Goal: Task Accomplishment & Management: Complete application form

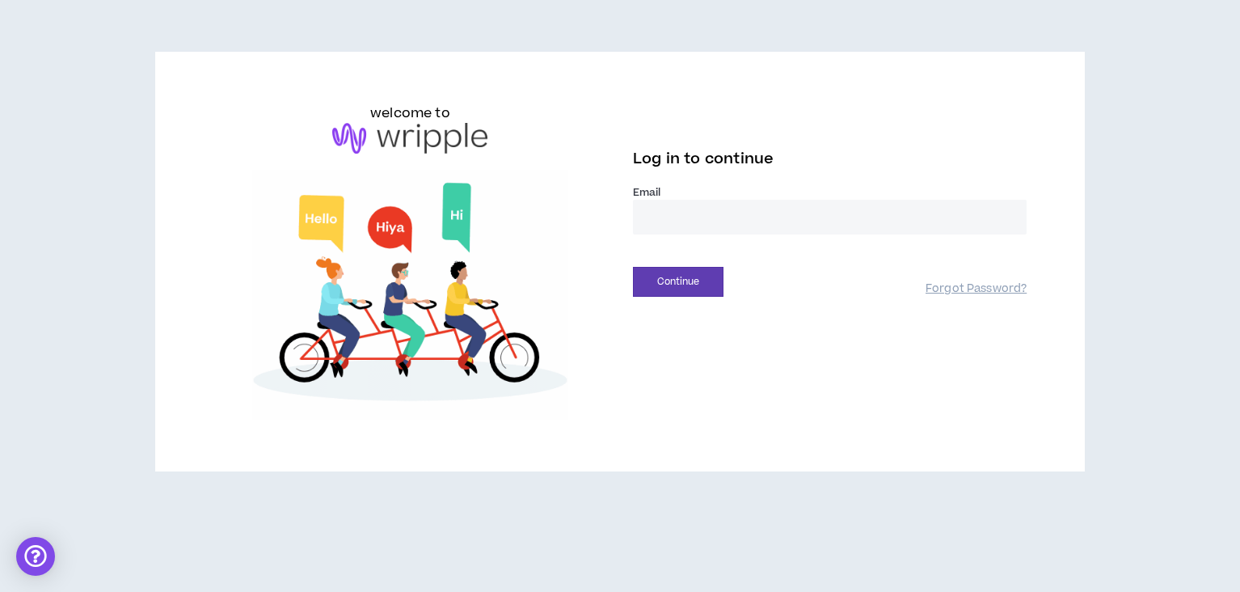
click at [667, 203] on input "email" at bounding box center [830, 217] width 394 height 35
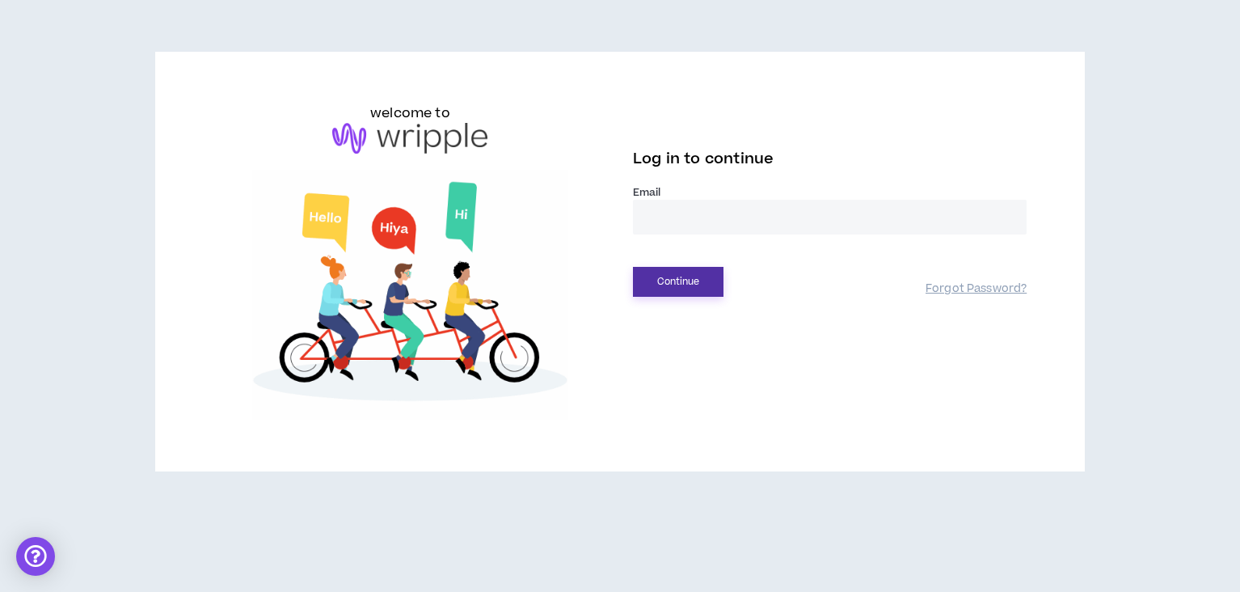
type input "**********"
click at [693, 275] on button "Continue" at bounding box center [678, 282] width 91 height 30
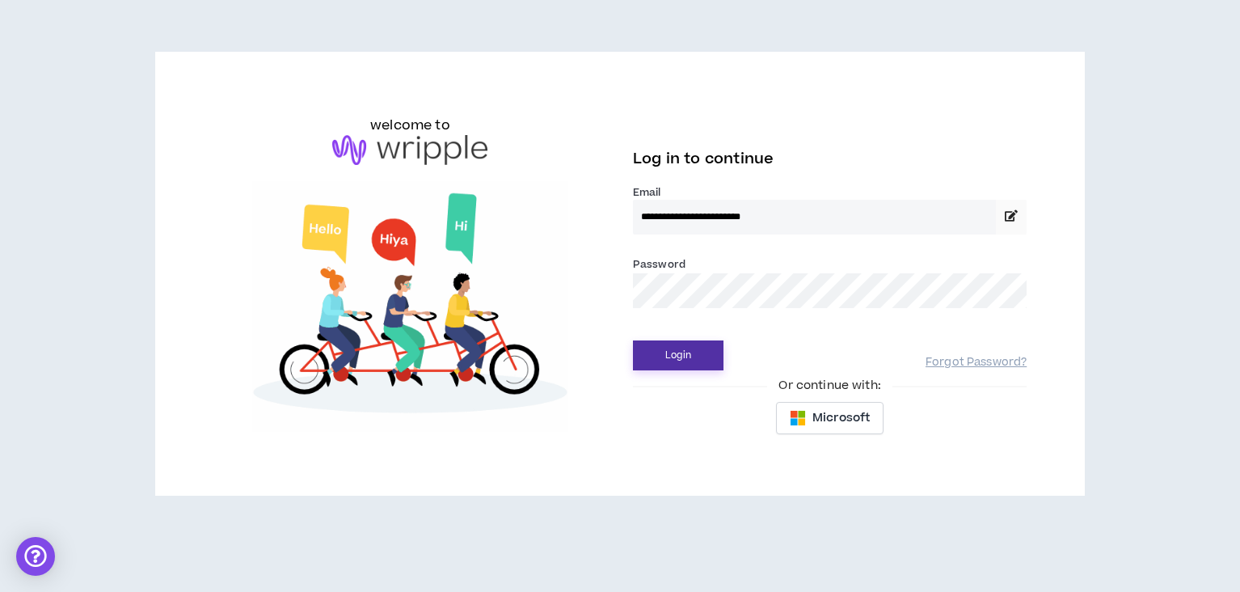
click at [698, 354] on button "Login" at bounding box center [678, 355] width 91 height 30
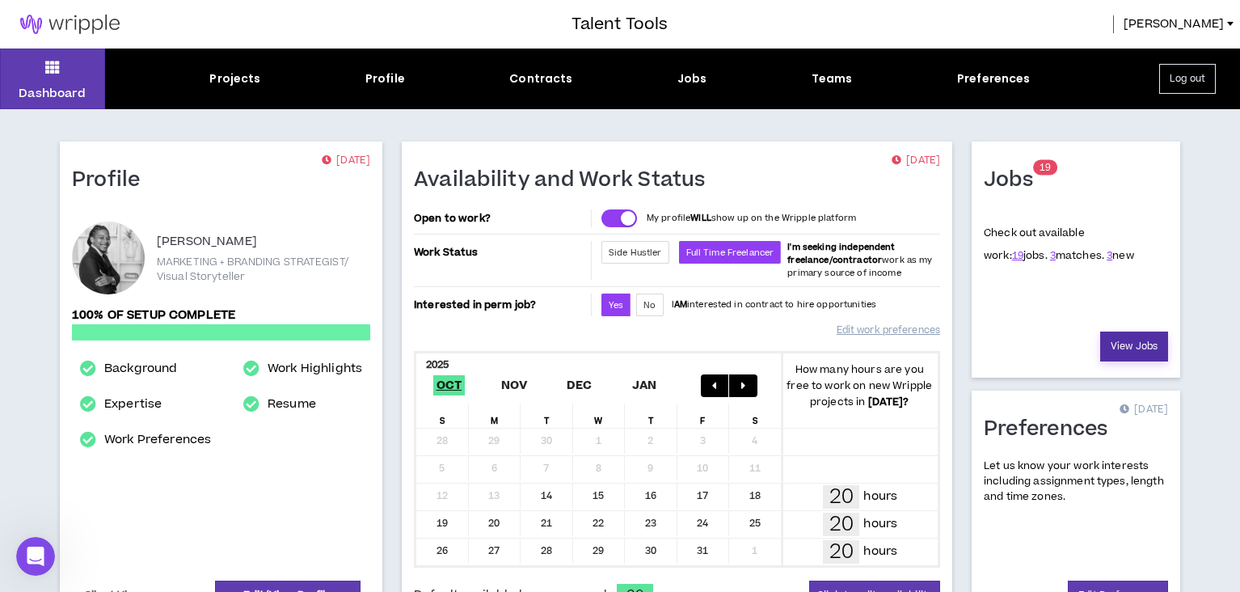
click at [1138, 348] on link "View Jobs" at bounding box center [1134, 346] width 68 height 30
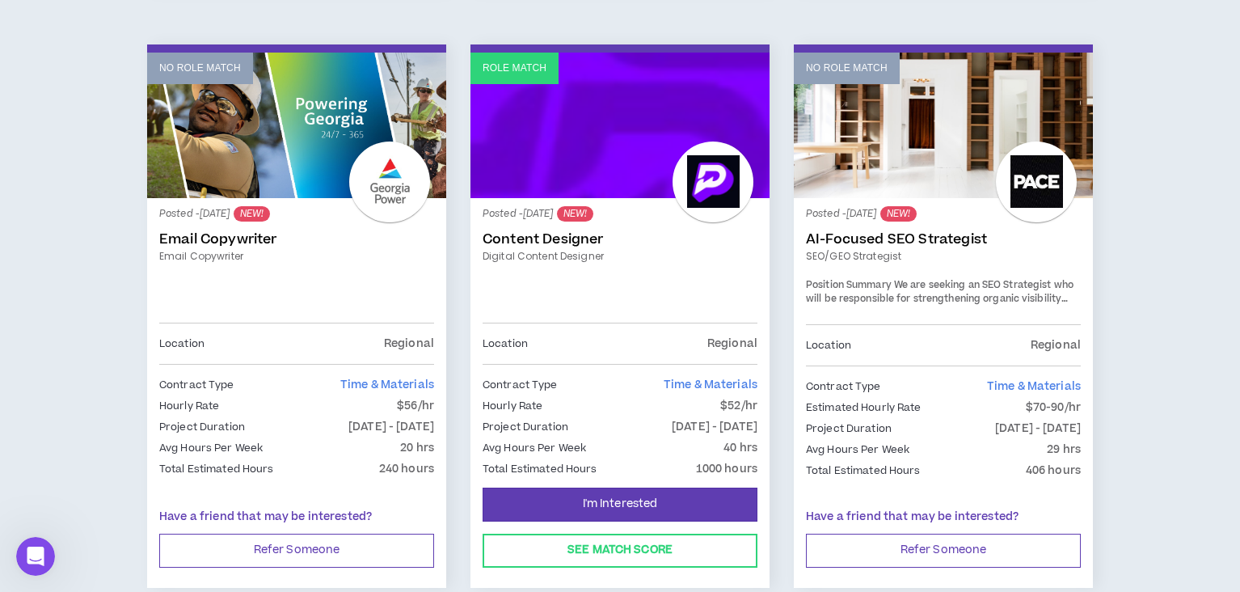
scroll to position [889, 0]
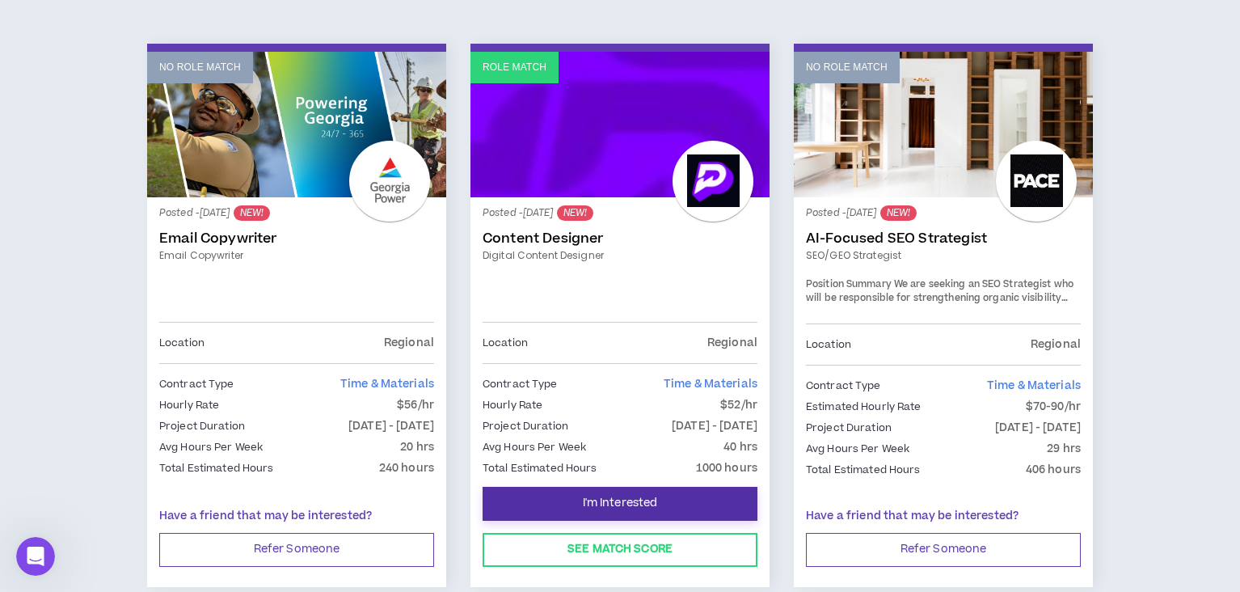
click at [670, 500] on button "I'm Interested" at bounding box center [620, 504] width 275 height 34
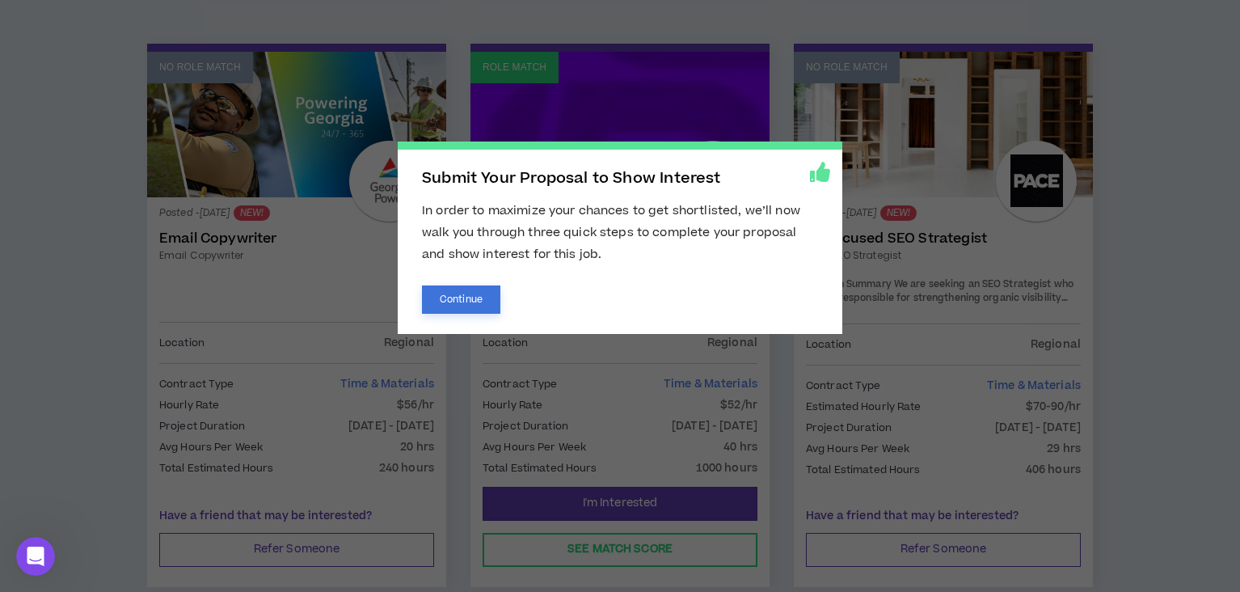
click at [477, 289] on button "Continue" at bounding box center [461, 299] width 78 height 28
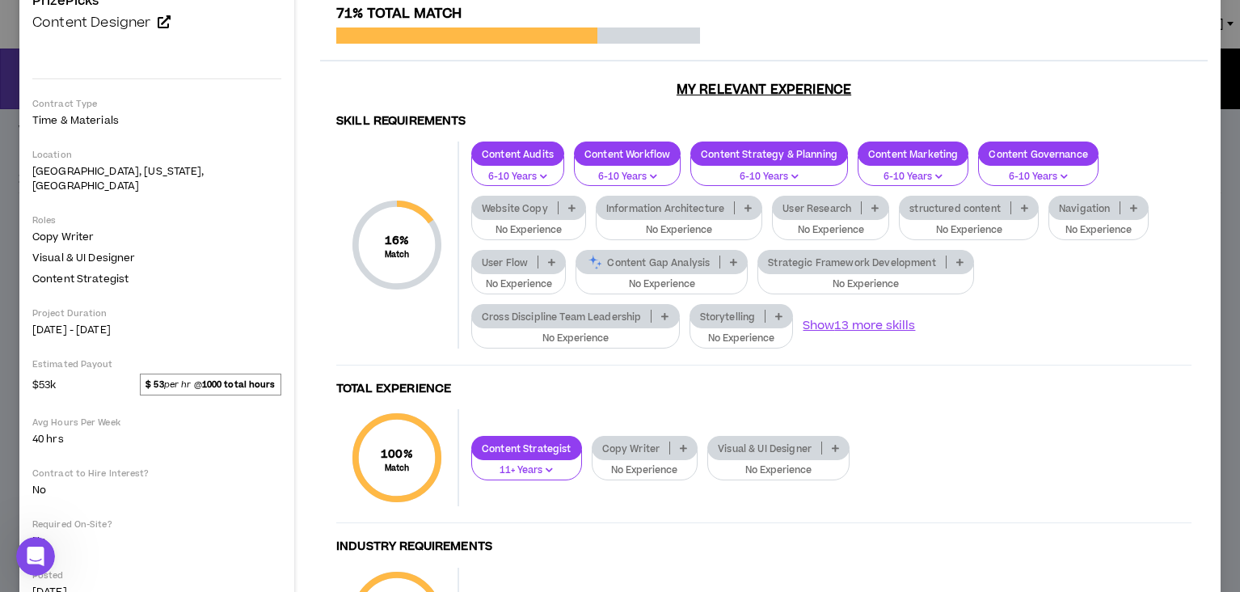
scroll to position [132, 0]
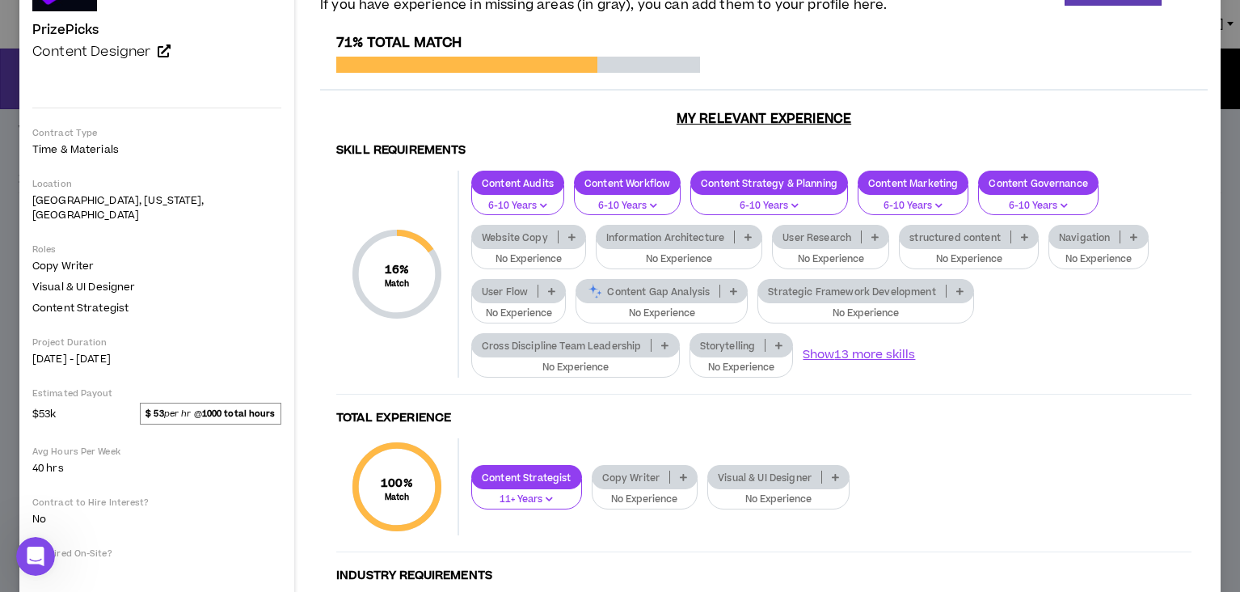
click at [471, 198] on button "6-10 Years" at bounding box center [517, 200] width 93 height 31
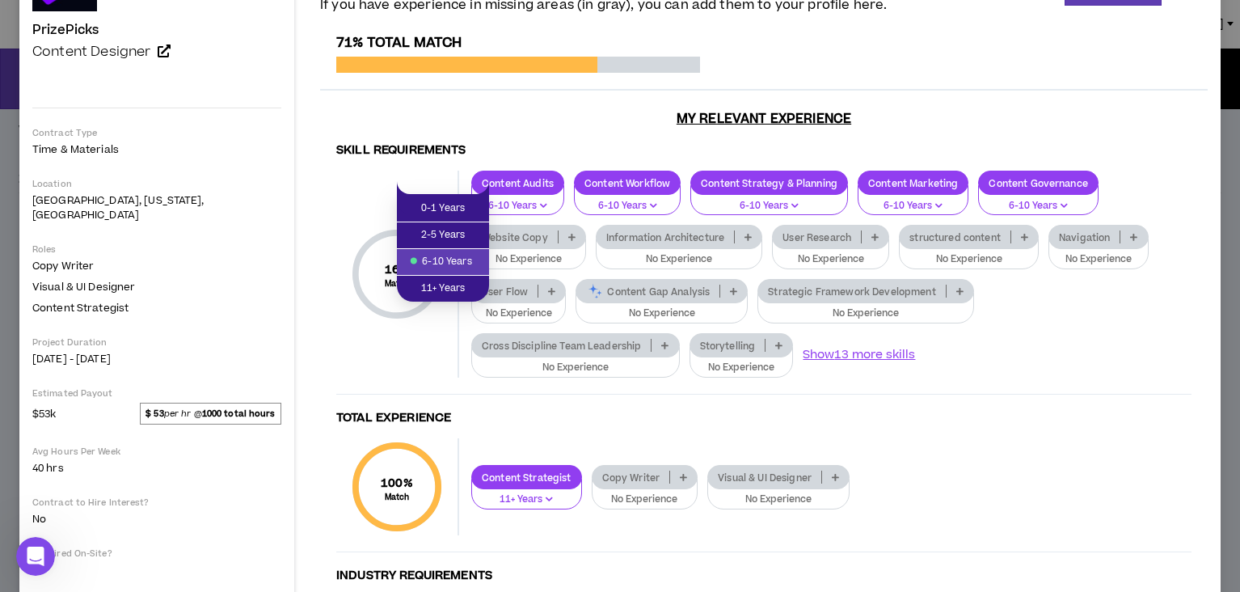
click at [513, 148] on h4 "Skill Requirements" at bounding box center [763, 150] width 855 height 15
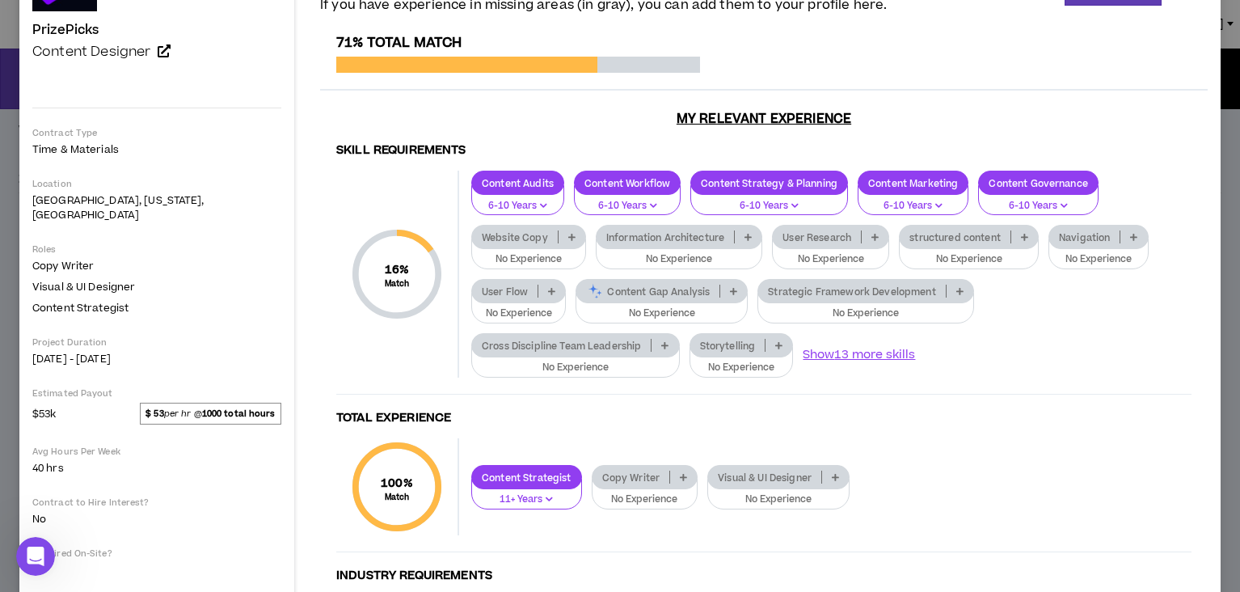
click at [576, 252] on p "No Experience" at bounding box center [529, 259] width 94 height 15
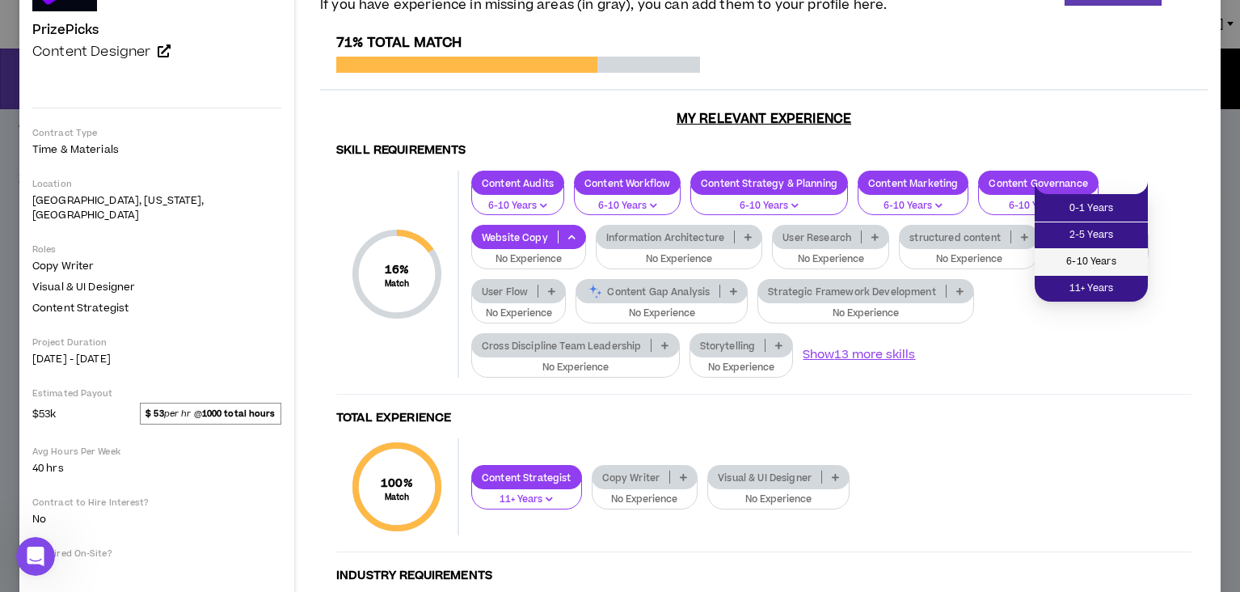
click at [1091, 257] on span "6-10 Years" at bounding box center [1091, 262] width 94 height 18
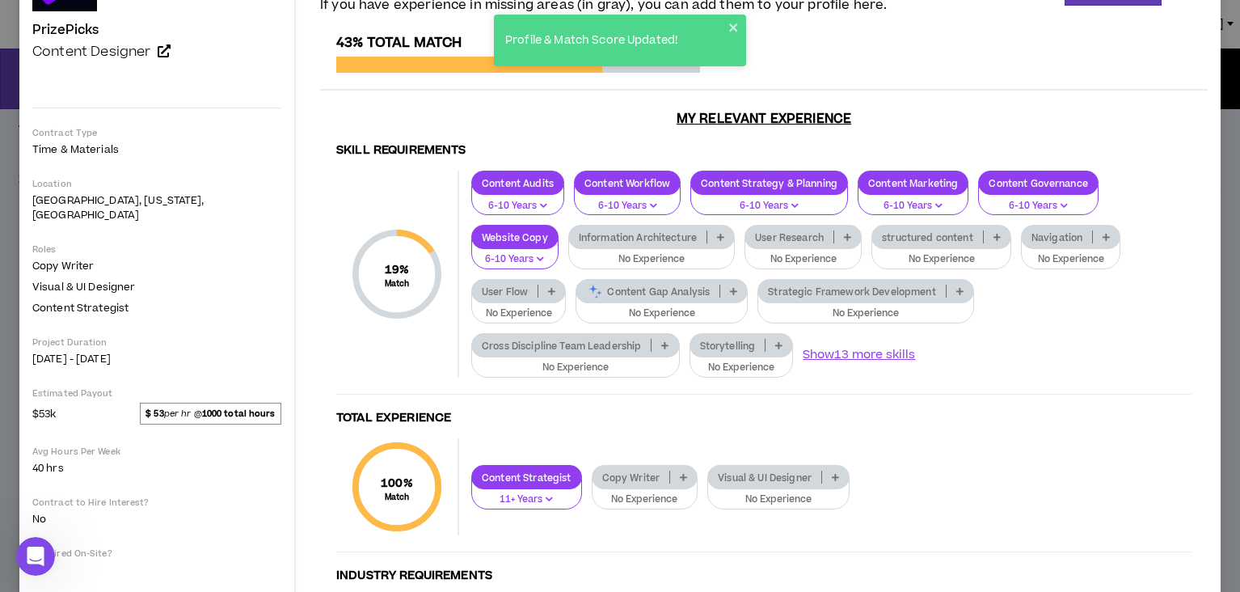
click at [872, 239] on p "structured content" at bounding box center [927, 237] width 111 height 12
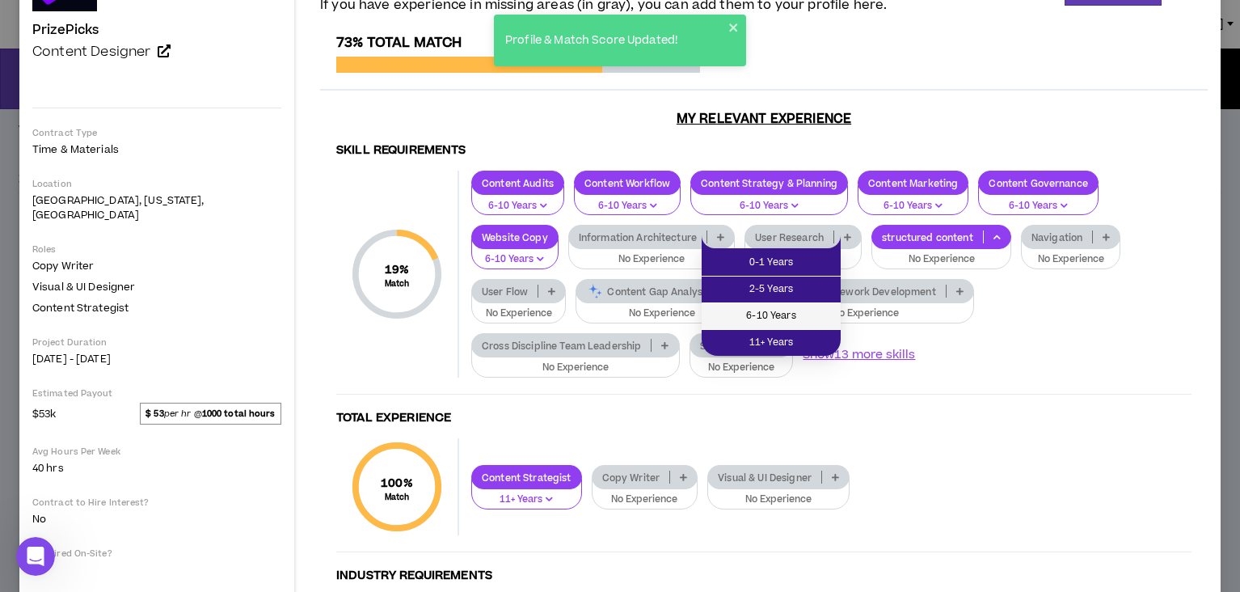
click at [788, 320] on span "6-10 Years" at bounding box center [771, 316] width 120 height 18
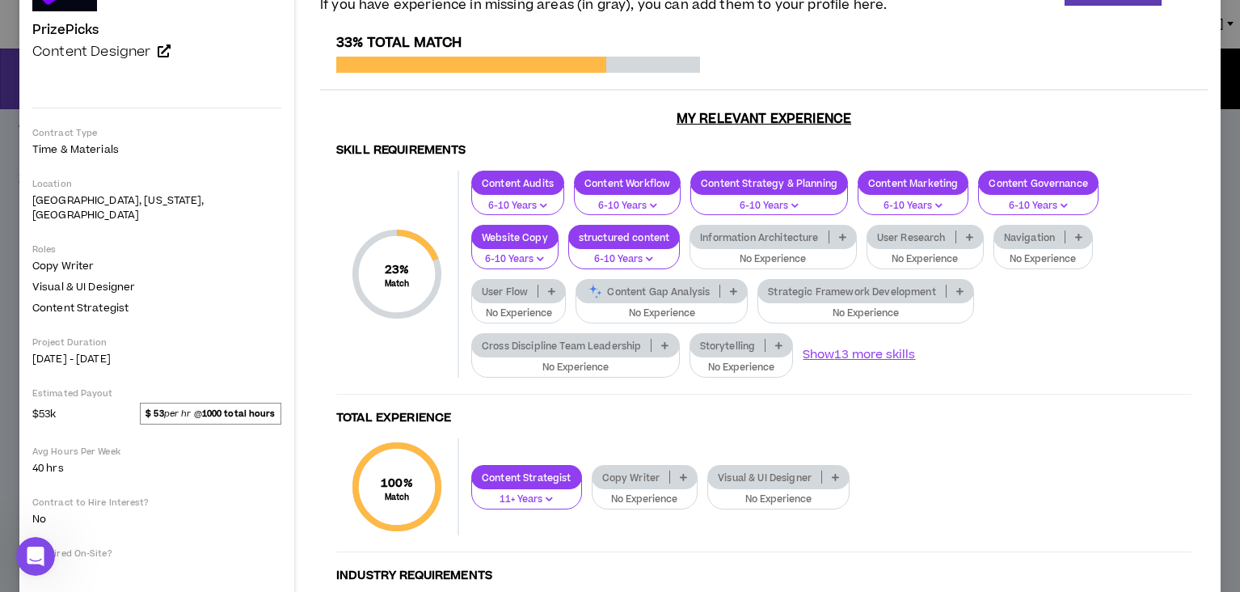
click at [720, 292] on p at bounding box center [733, 291] width 27 height 13
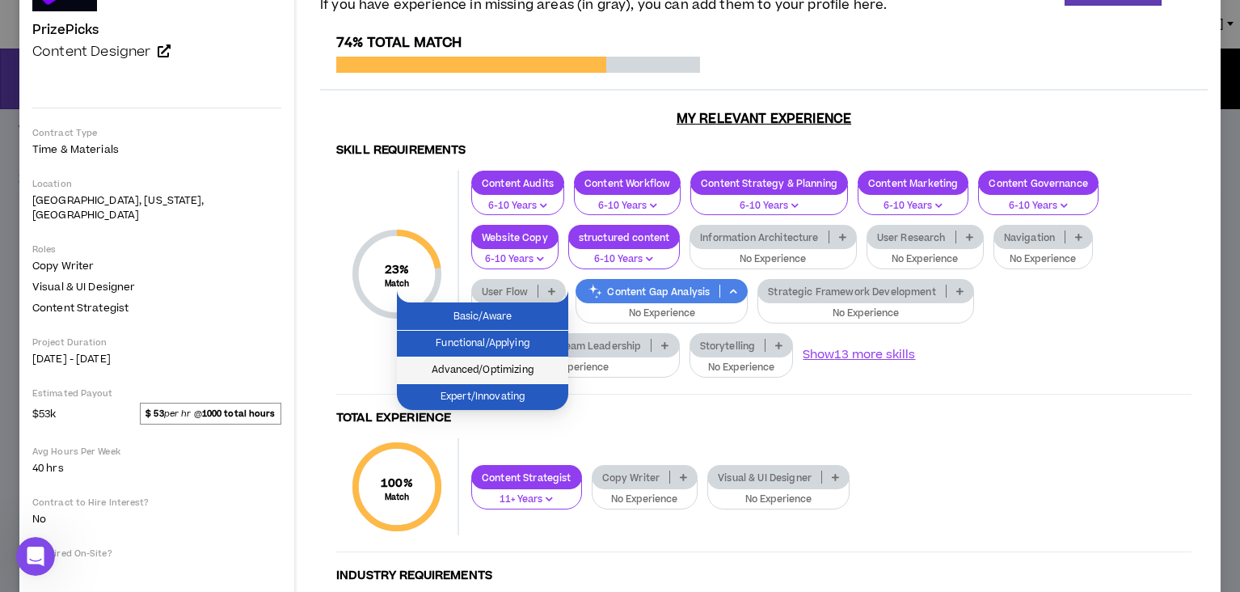
click at [531, 367] on span "Advanced/Optimizing" at bounding box center [483, 370] width 152 height 18
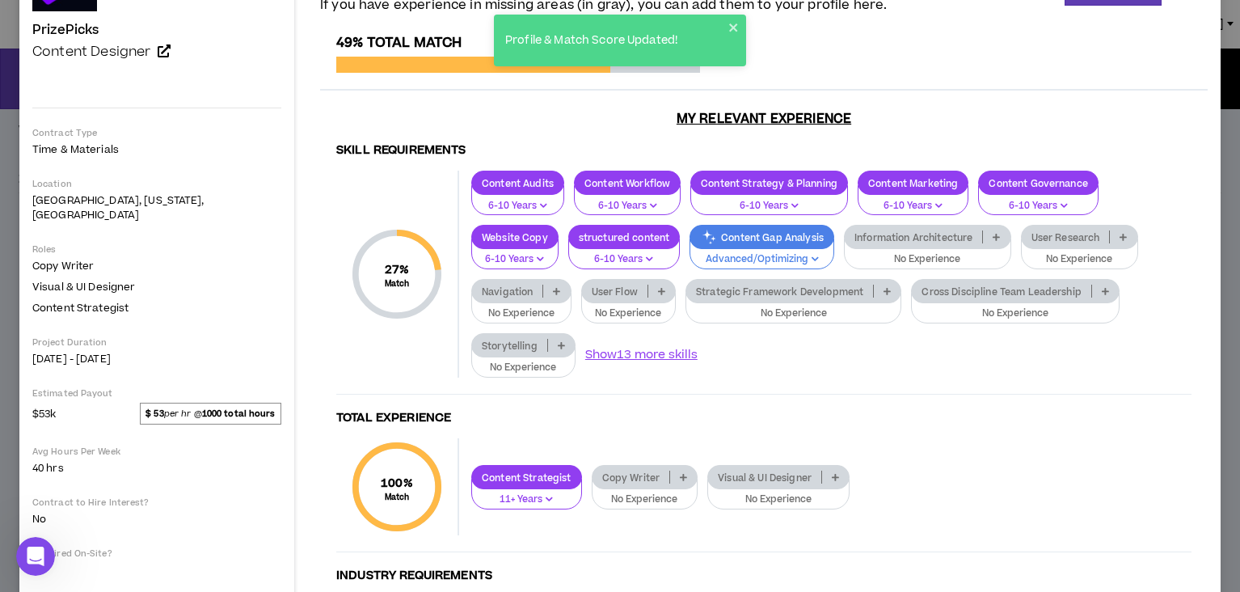
click at [575, 339] on p at bounding box center [561, 345] width 27 height 13
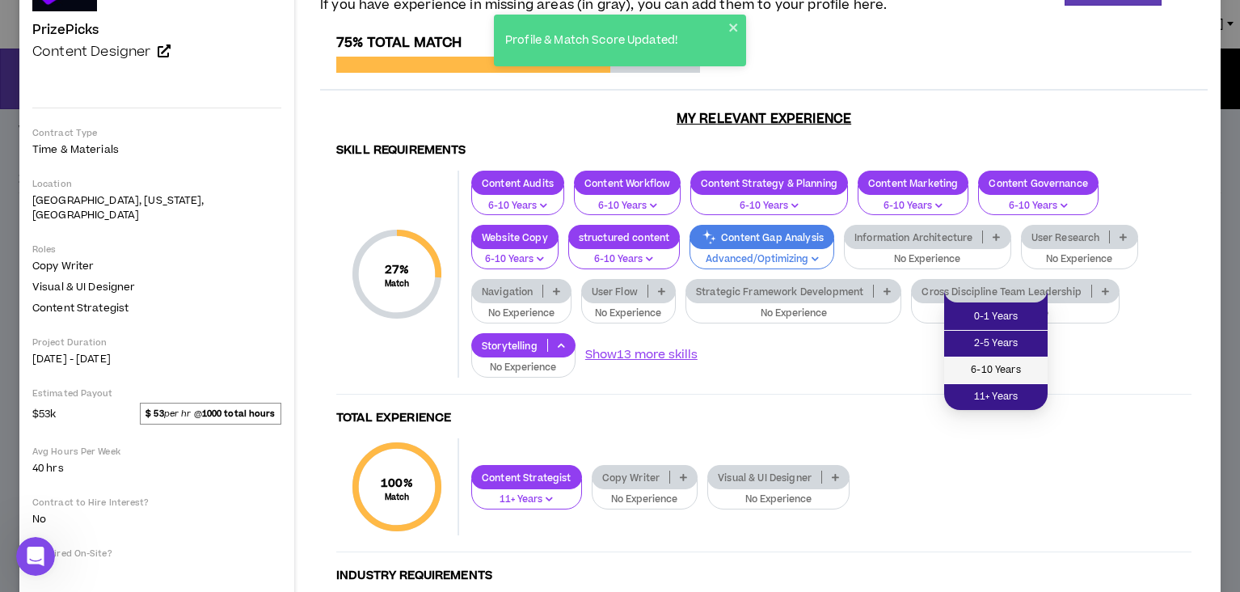
click at [1006, 369] on span "6-10 Years" at bounding box center [996, 370] width 84 height 18
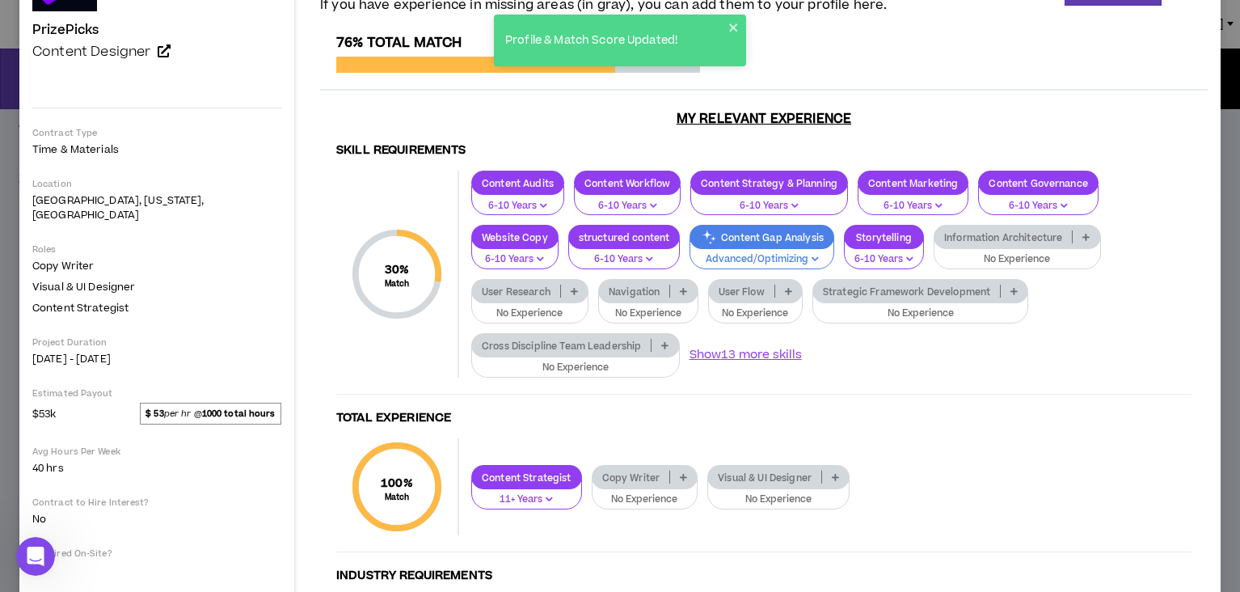
click at [1010, 287] on icon at bounding box center [1013, 291] width 7 height 8
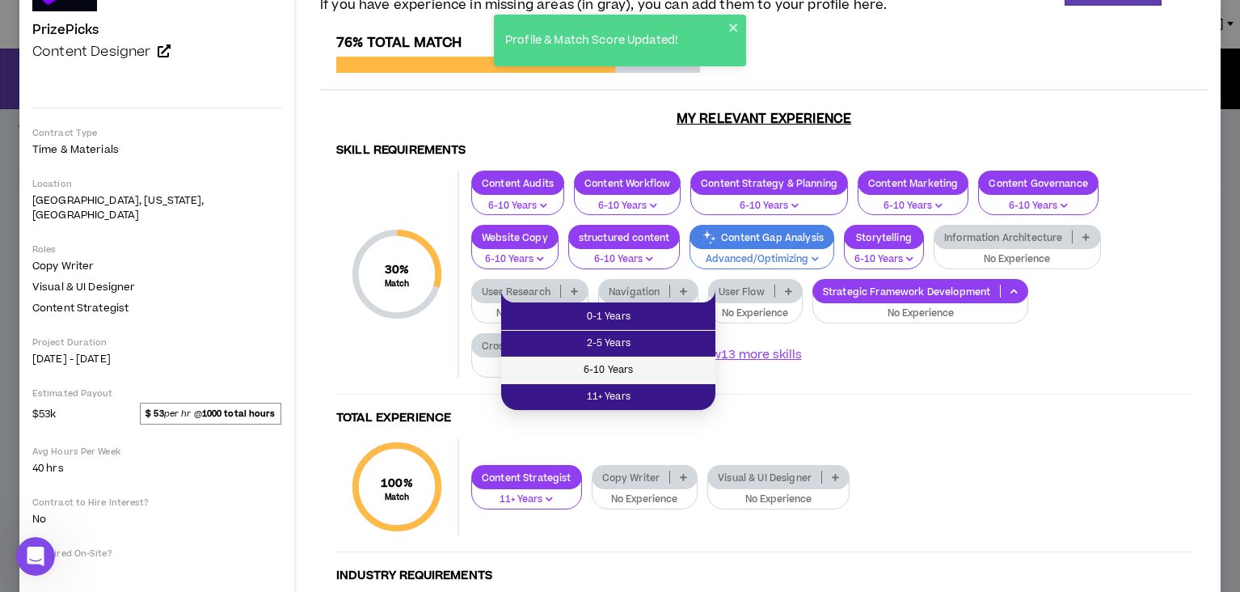
click at [671, 367] on span "6-10 Years" at bounding box center [608, 370] width 195 height 18
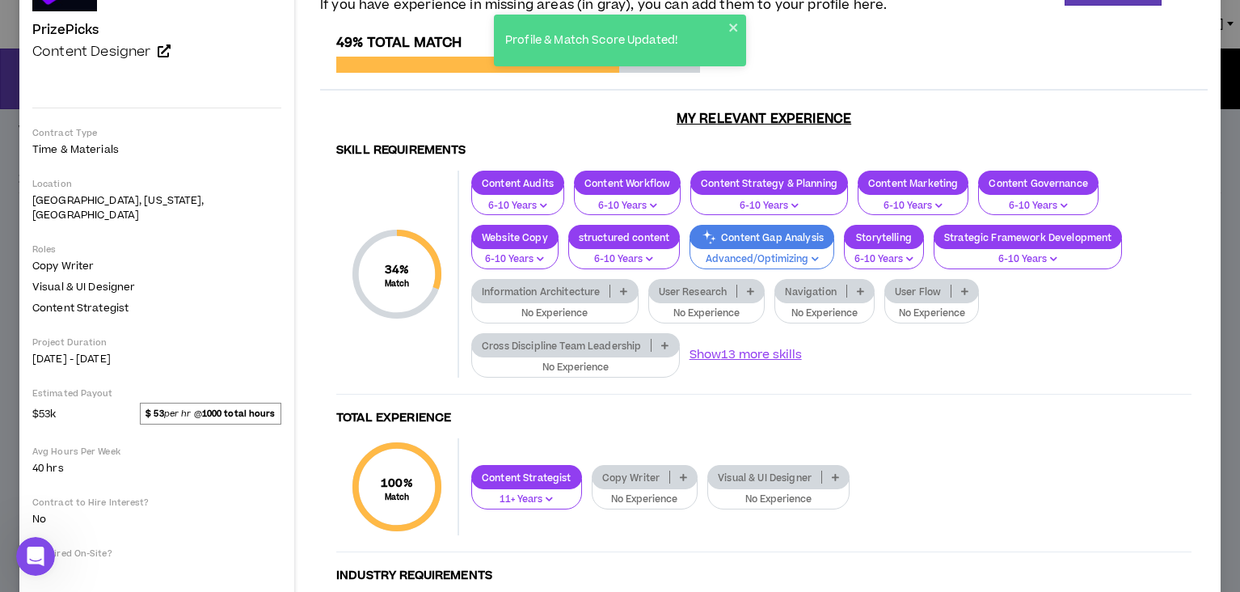
click at [737, 288] on p at bounding box center [750, 291] width 27 height 13
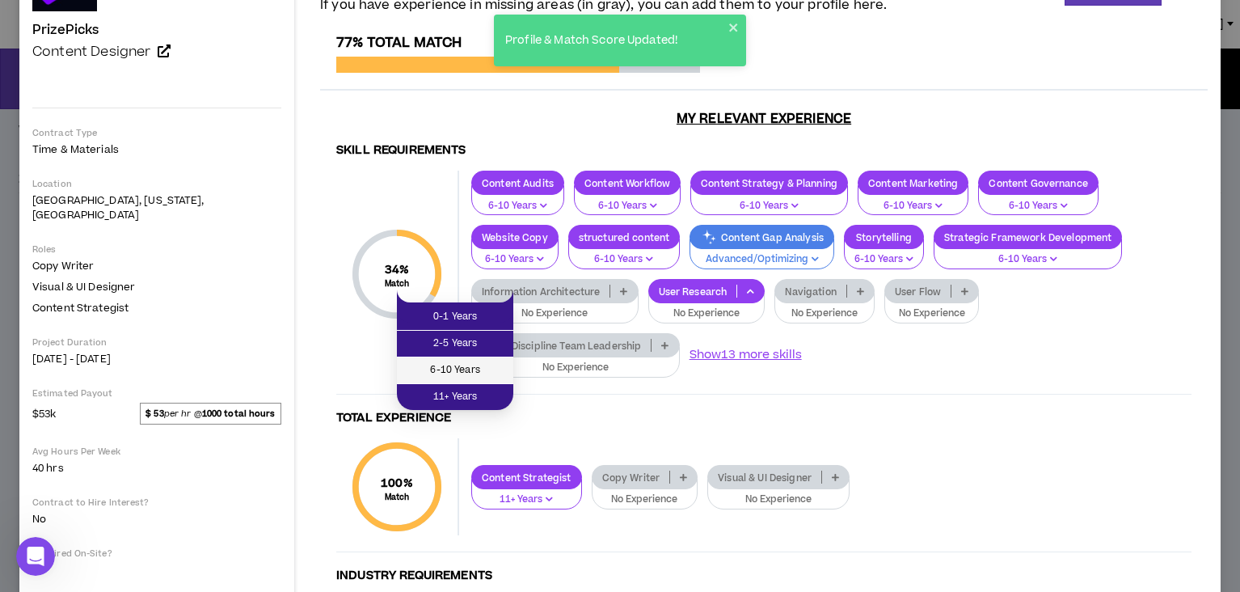
click at [479, 370] on span "6-10 Years" at bounding box center [455, 370] width 97 height 18
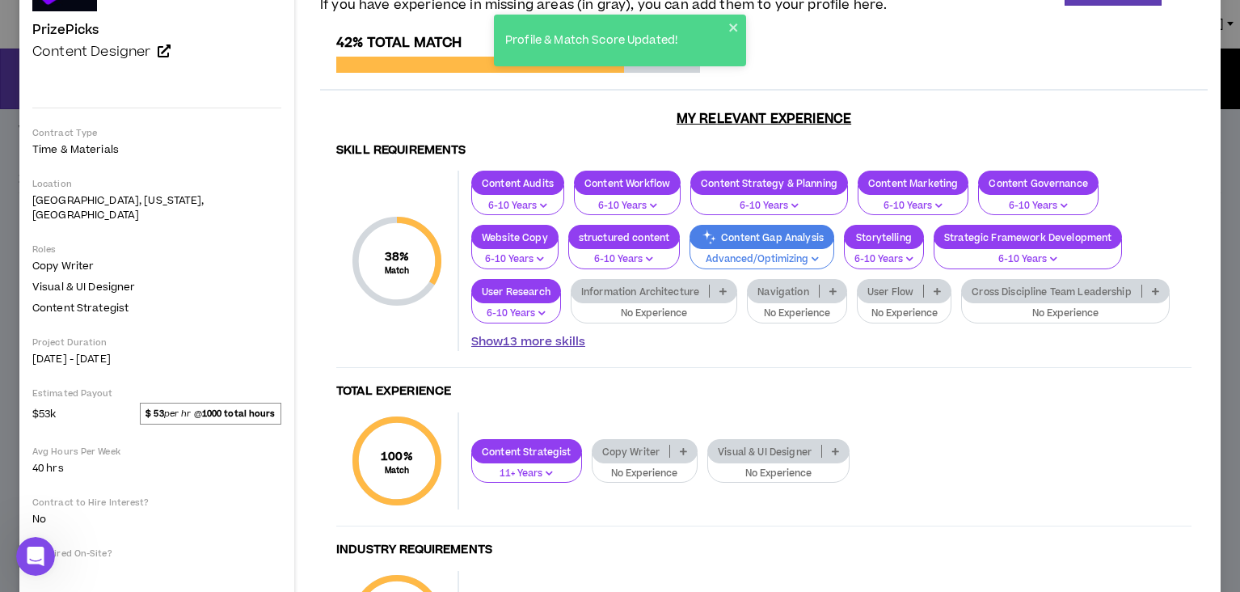
click at [585, 333] on button "Show 13 more skills" at bounding box center [528, 342] width 114 height 18
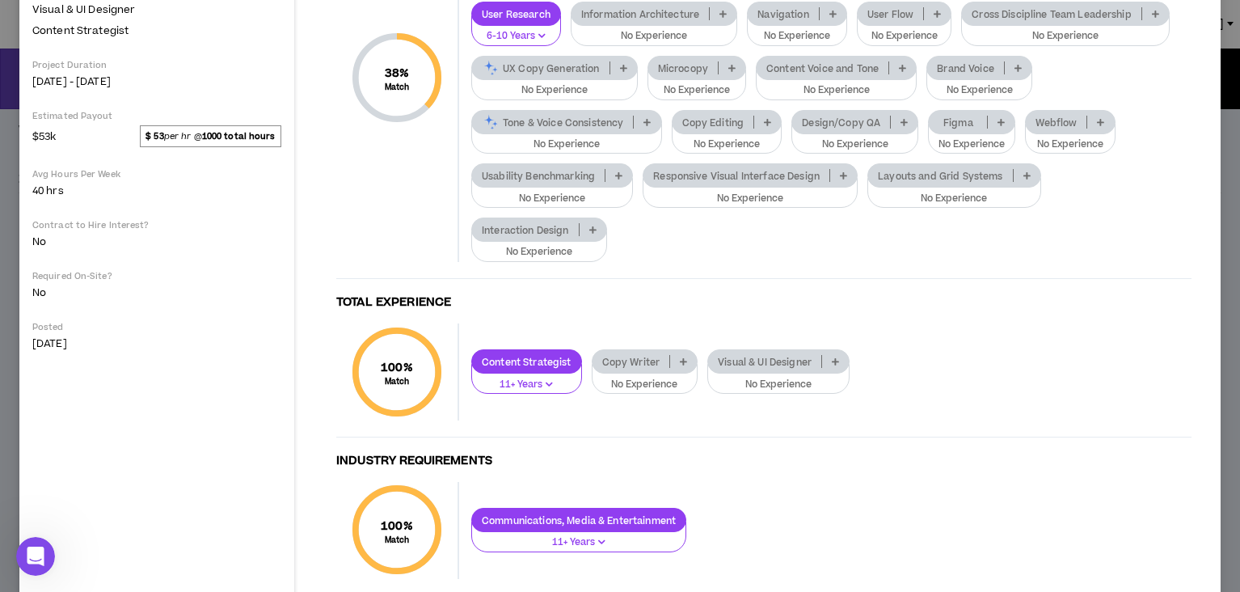
scroll to position [0, 0]
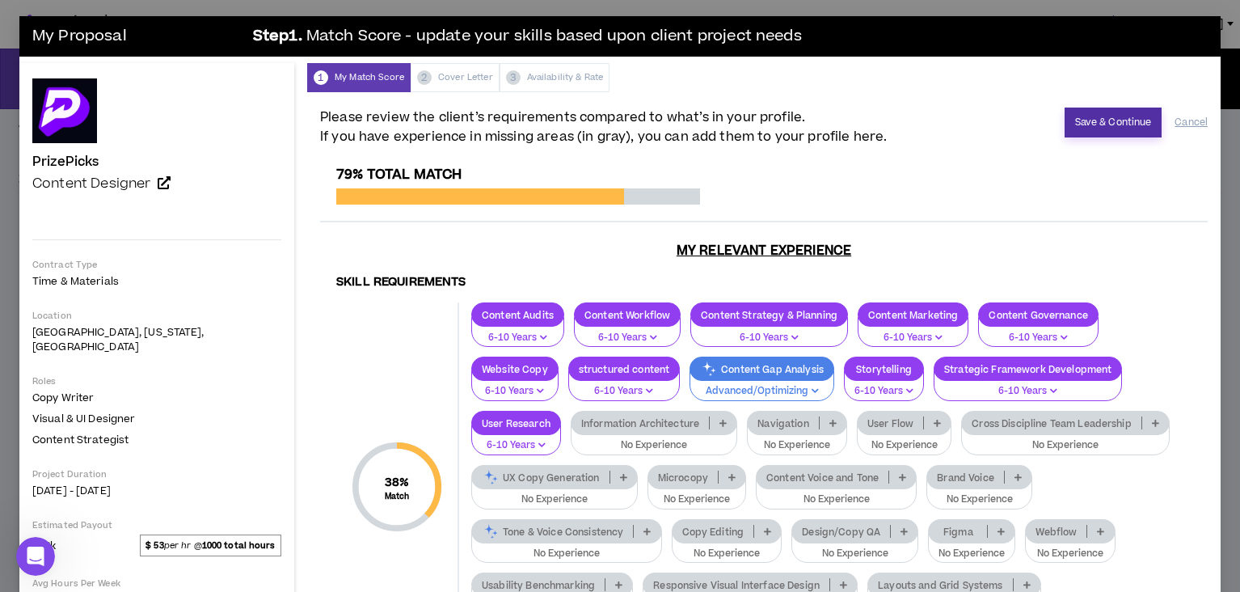
click at [1103, 133] on button "Save & Continue" at bounding box center [1114, 123] width 98 height 30
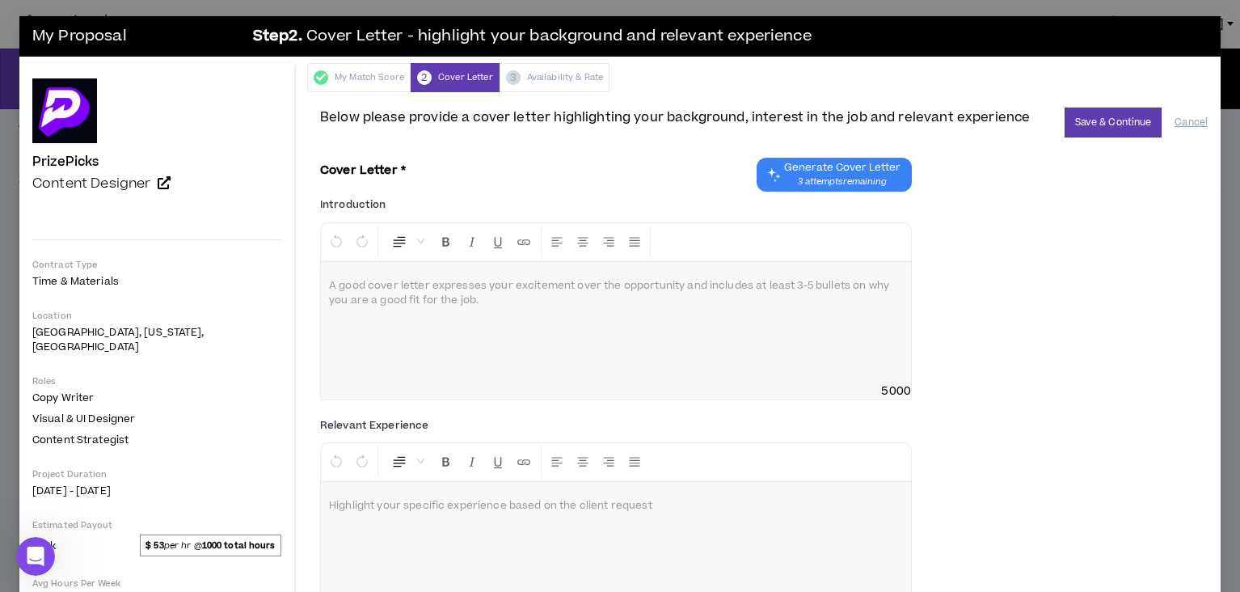
click at [841, 176] on span "3 attempts remaining" at bounding box center [842, 181] width 116 height 13
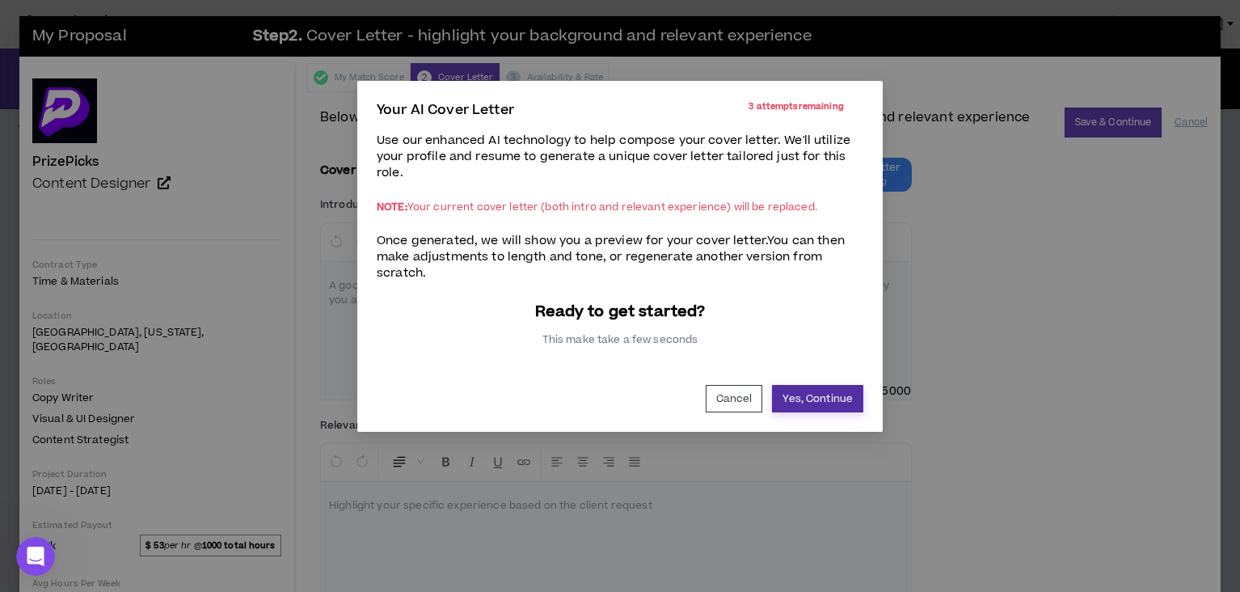
click at [821, 405] on button "Yes, Continue" at bounding box center [817, 398] width 91 height 27
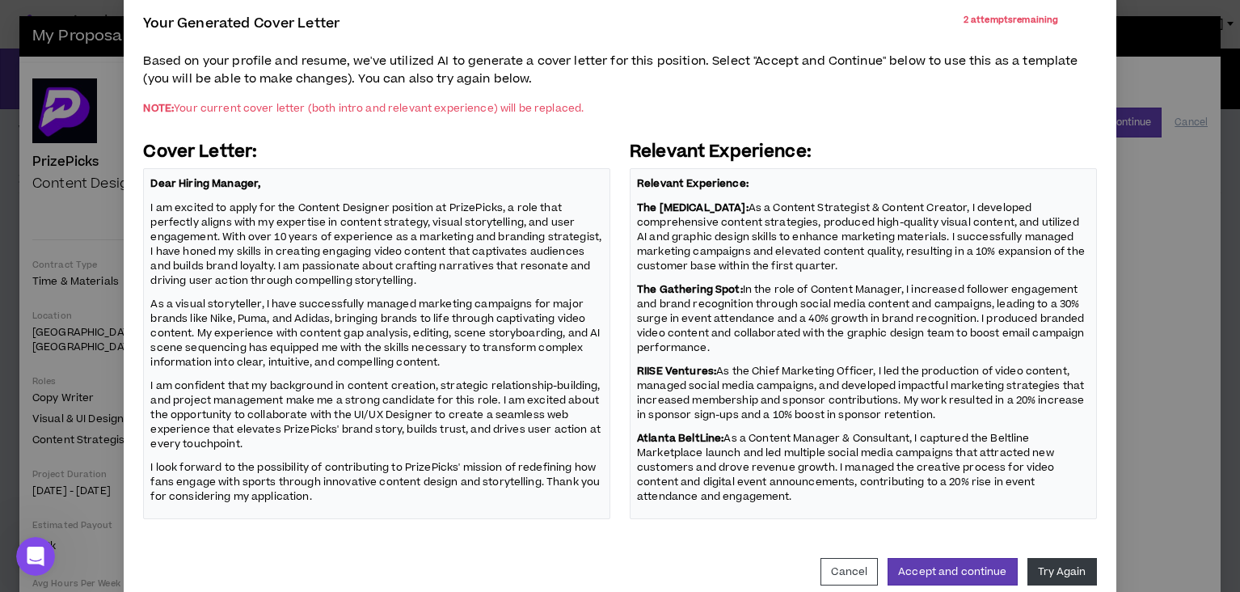
scroll to position [101, 0]
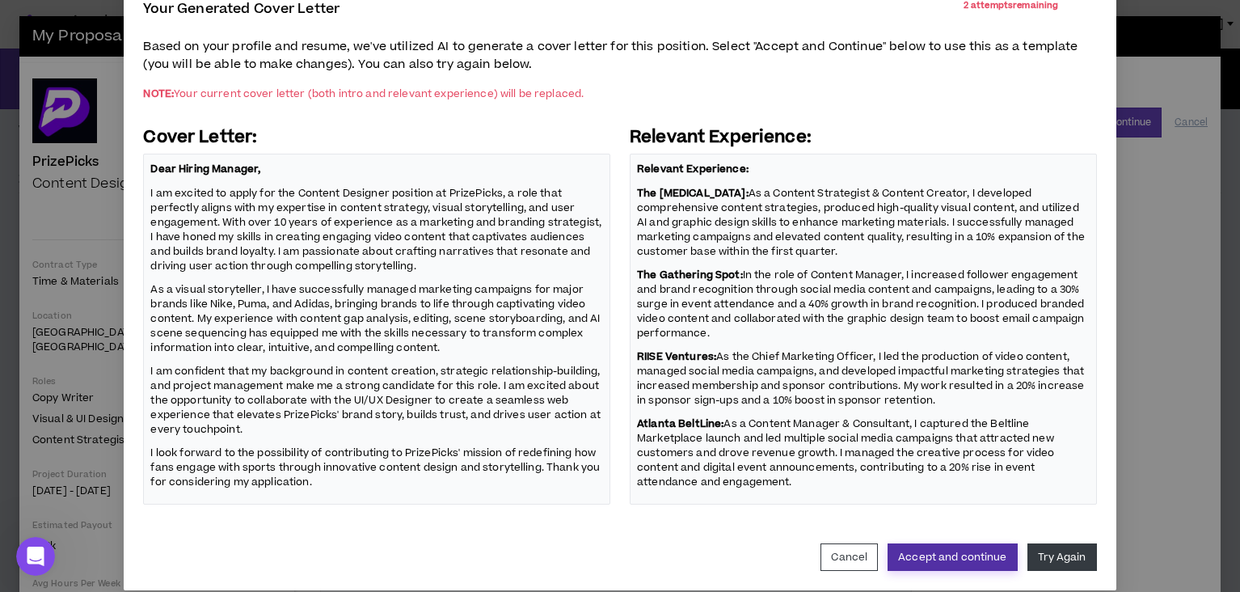
click at [976, 551] on button "Accept and continue" at bounding box center [952, 556] width 129 height 27
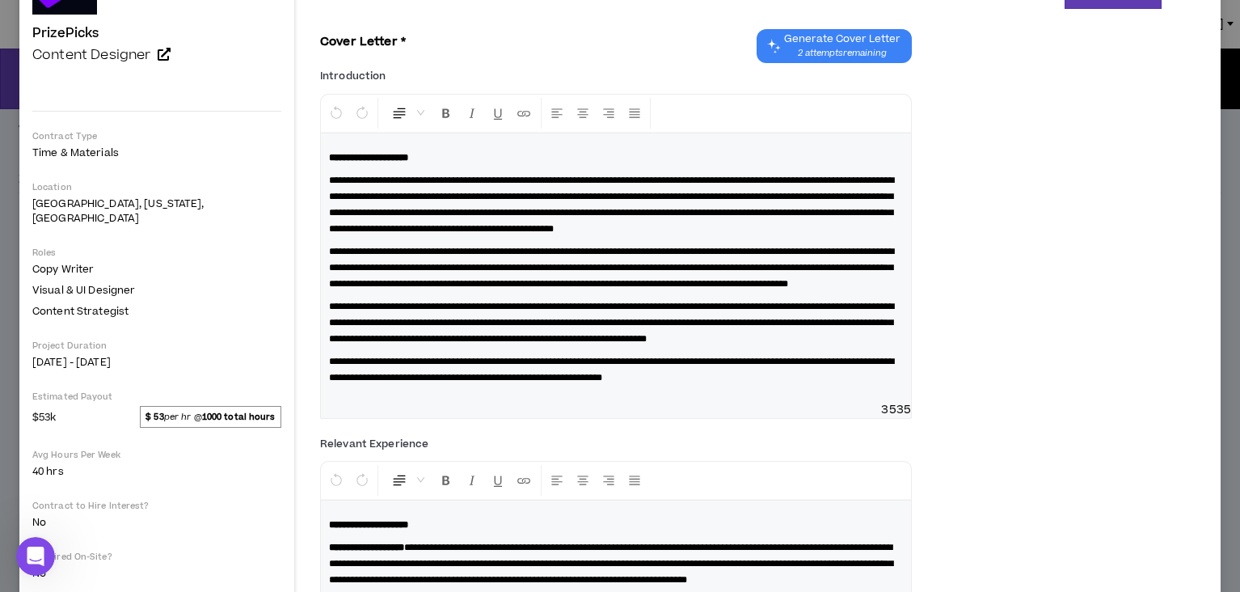
scroll to position [0, 0]
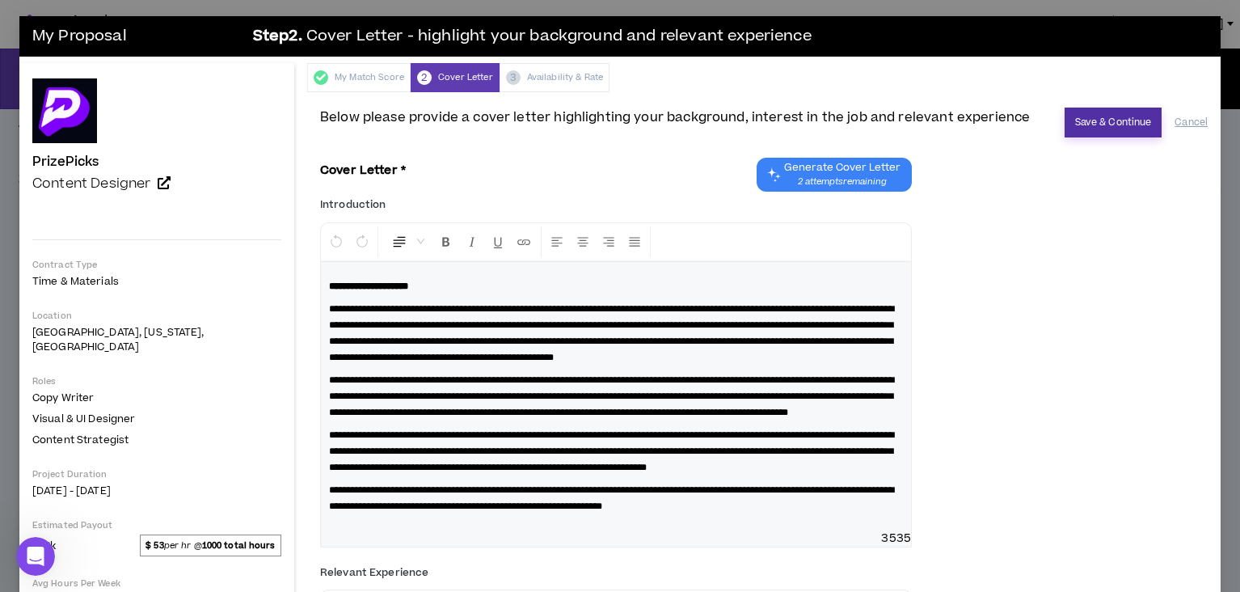
drag, startPoint x: 1086, startPoint y: 124, endPoint x: 1099, endPoint y: 274, distance: 150.1
click at [1099, 274] on div "**********" at bounding box center [764, 517] width 888 height 819
click at [517, 412] on span "**********" at bounding box center [611, 396] width 565 height 42
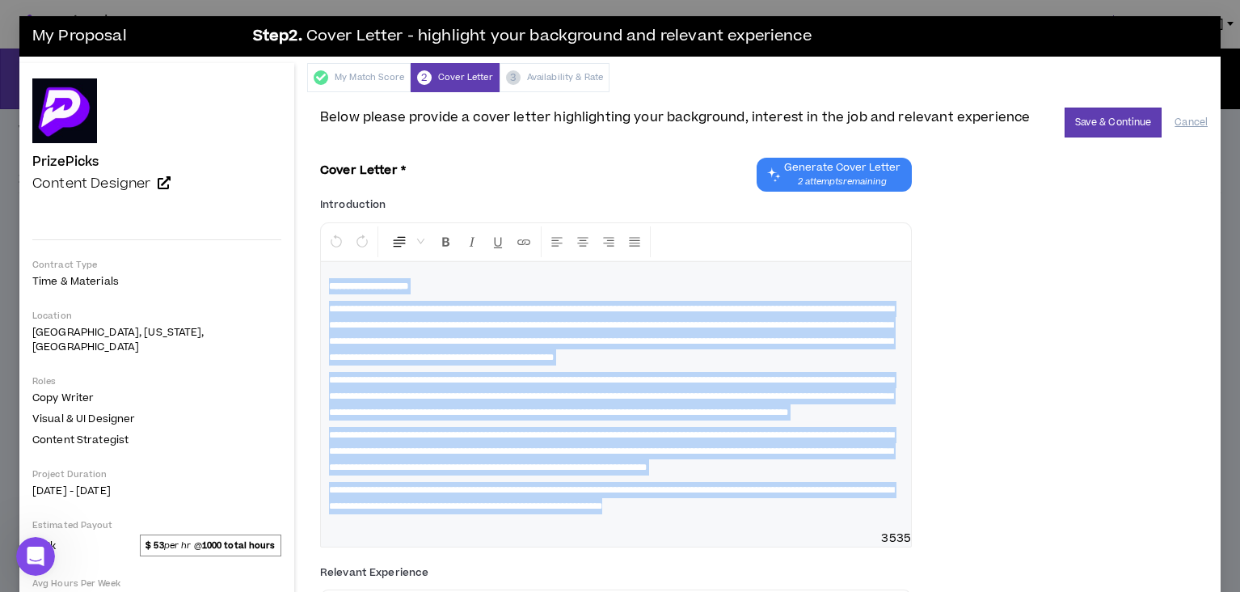
drag, startPoint x: 701, startPoint y: 542, endPoint x: 160, endPoint y: 230, distance: 624.4
click at [160, 230] on div "PrizePicks Content Designer Hide Details Contract Type Time & Materials Locatio…" at bounding box center [619, 502] width 1201 height 879
copy div "**********"
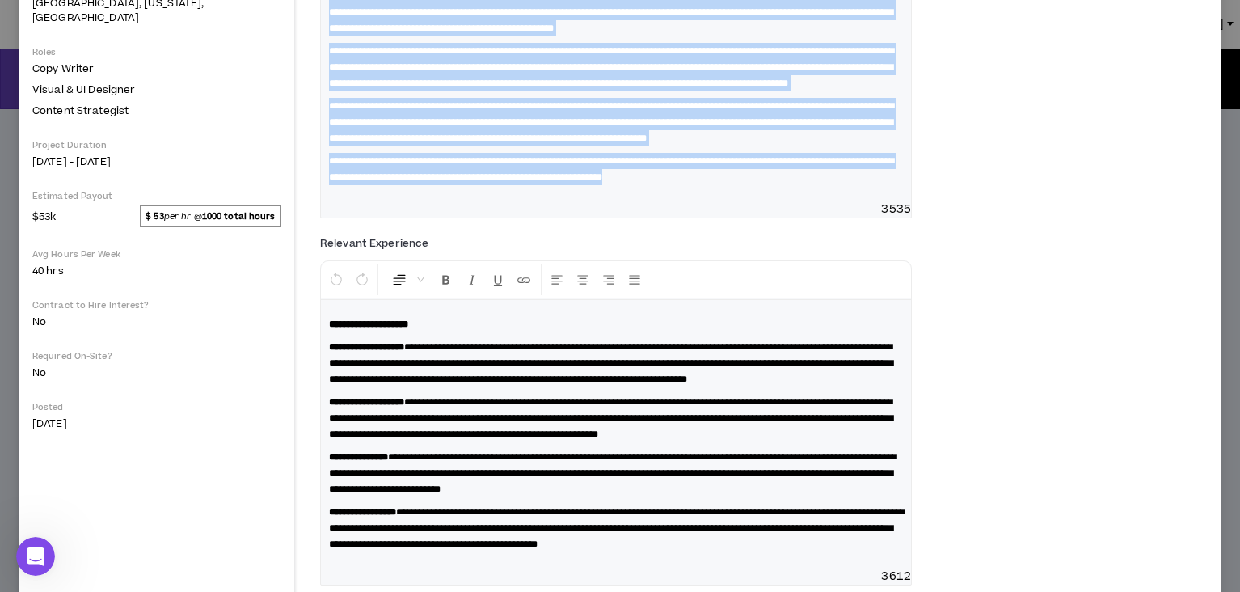
scroll to position [336, 0]
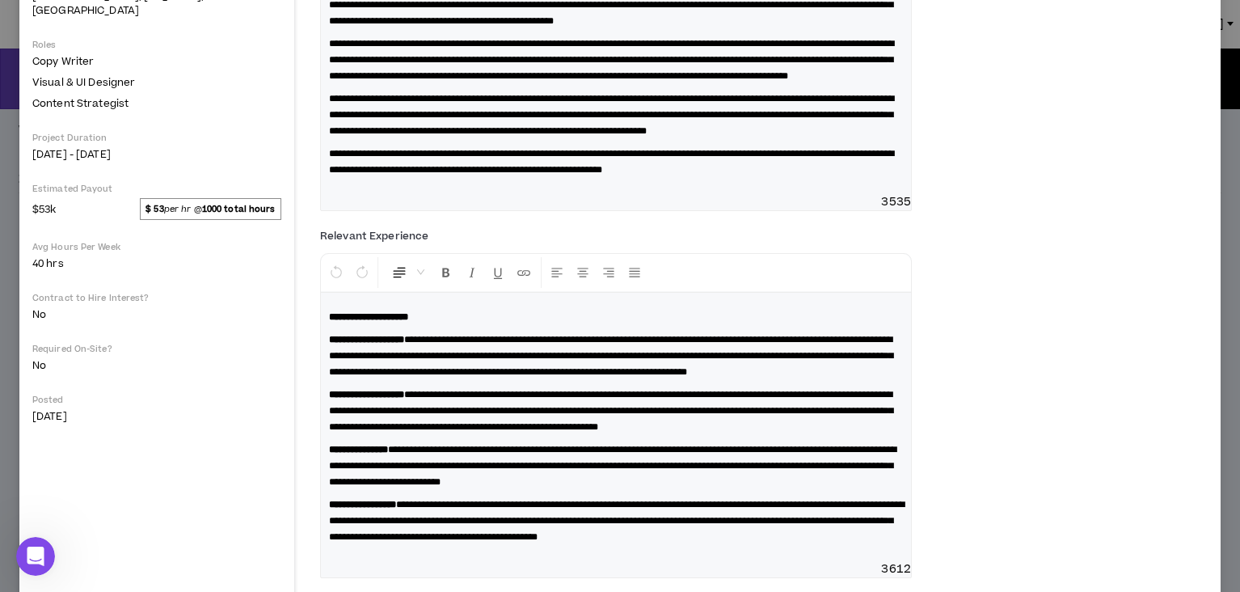
click at [534, 432] on span "**********" at bounding box center [611, 411] width 564 height 42
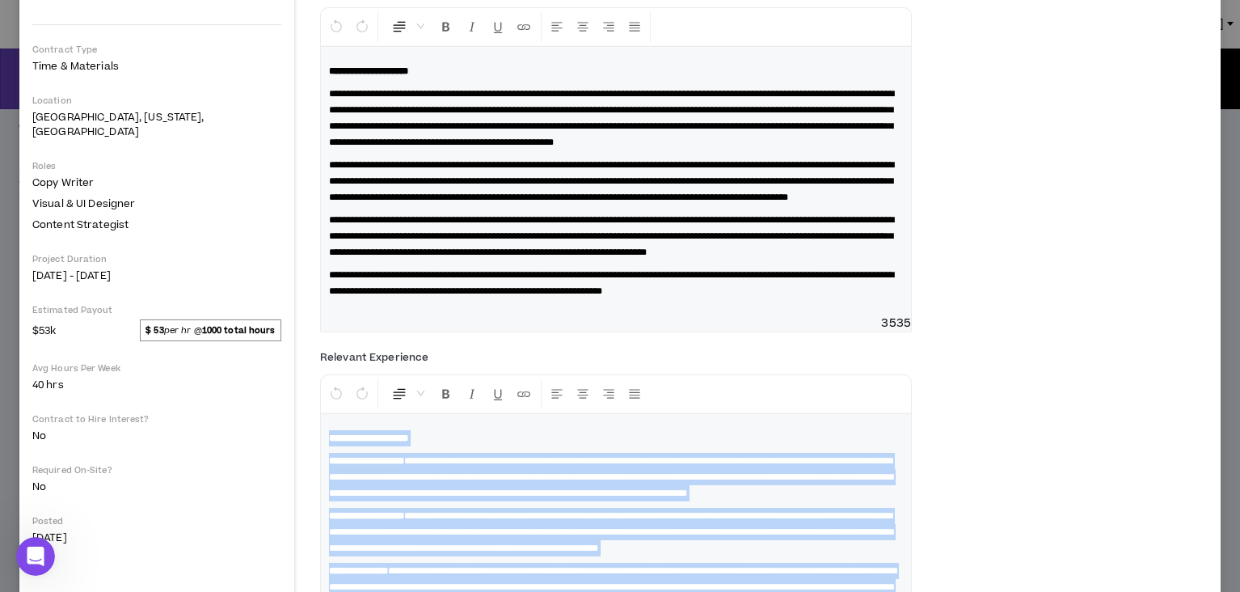
scroll to position [105, 0]
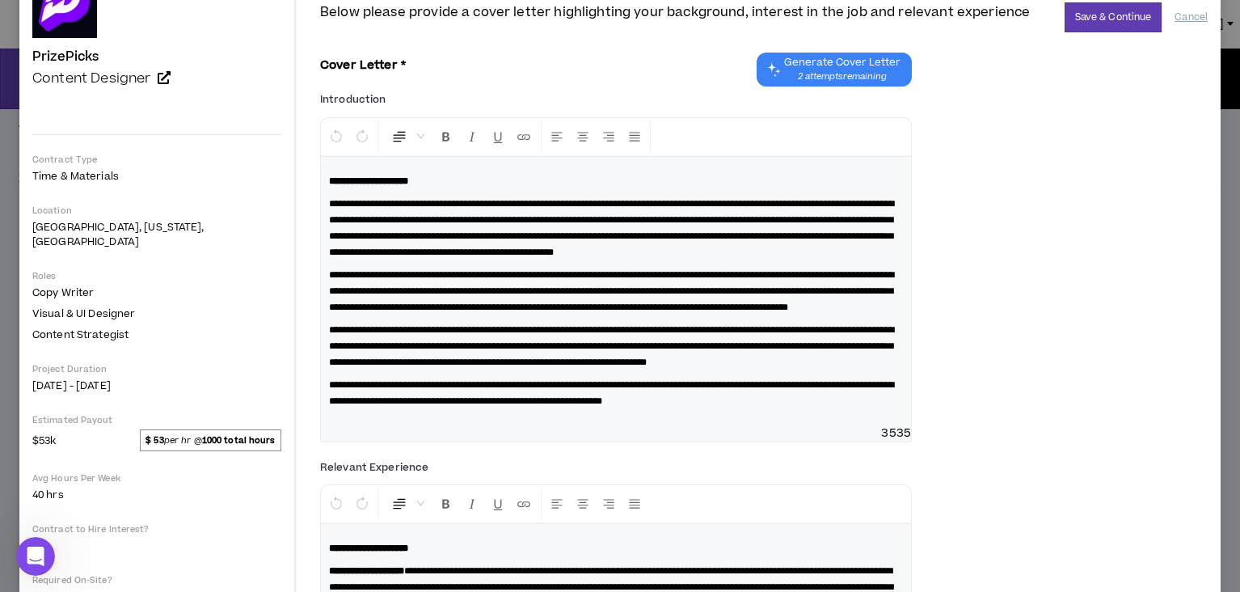
click at [1037, 263] on div "**********" at bounding box center [764, 269] width 888 height 367
click at [1095, 23] on button "Save & Continue" at bounding box center [1114, 17] width 98 height 30
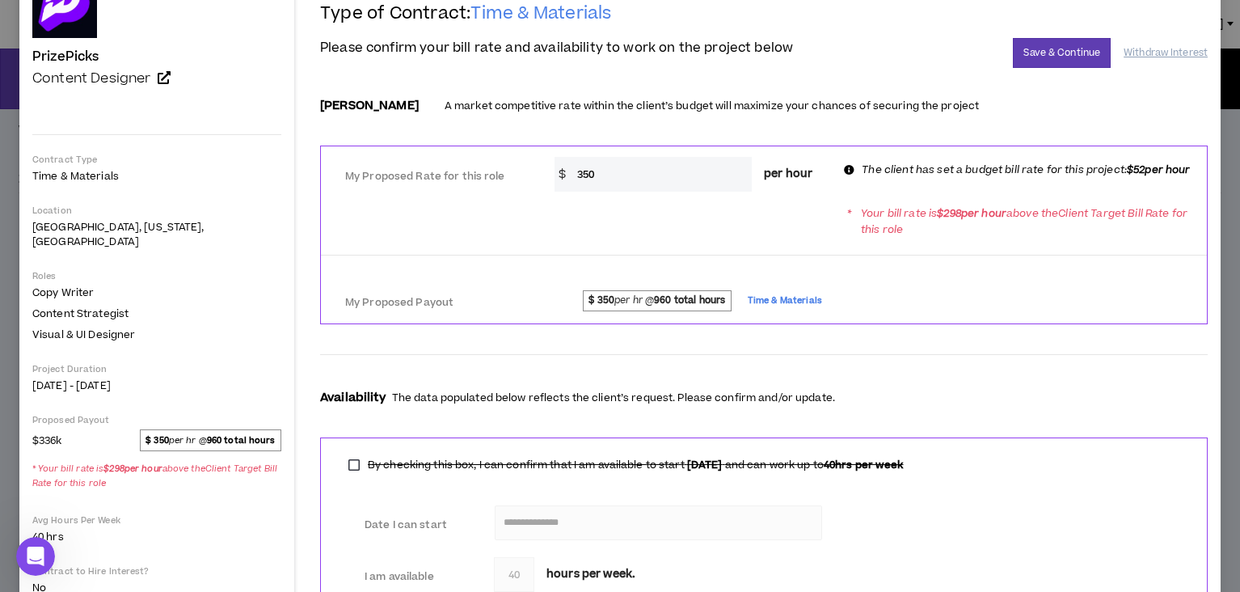
click at [699, 182] on input "350" at bounding box center [660, 174] width 183 height 35
type input "52"
click at [801, 243] on div "* Your bill rate is $ 298 per hour above the Client Target Bill Rate for this r…" at bounding box center [764, 220] width 886 height 45
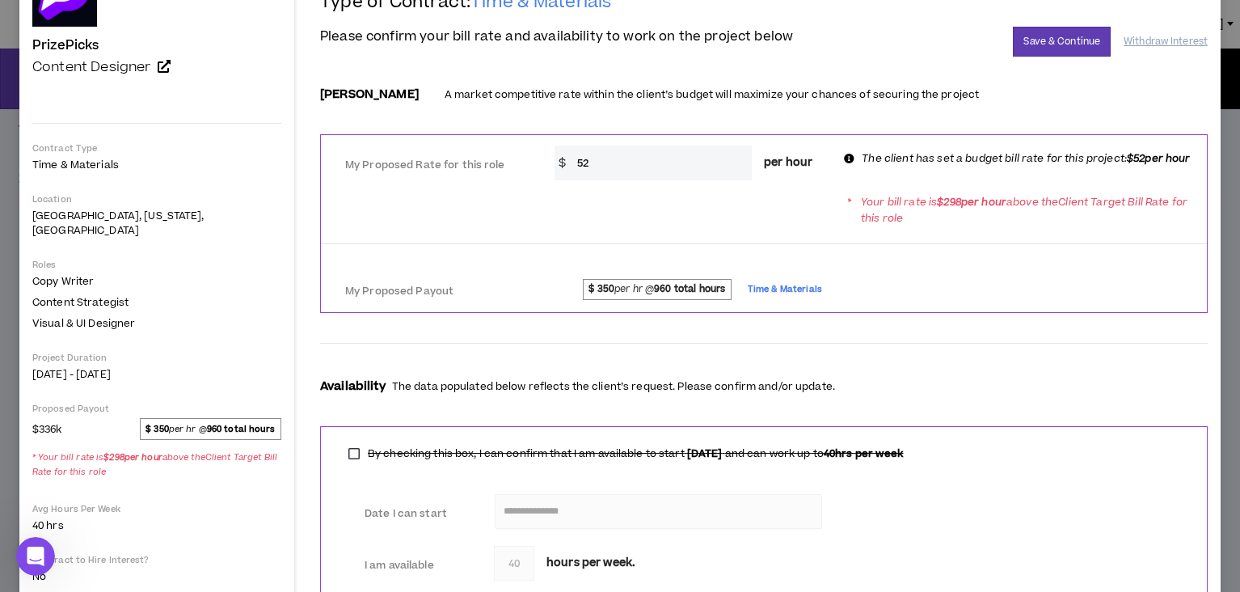
scroll to position [73, 0]
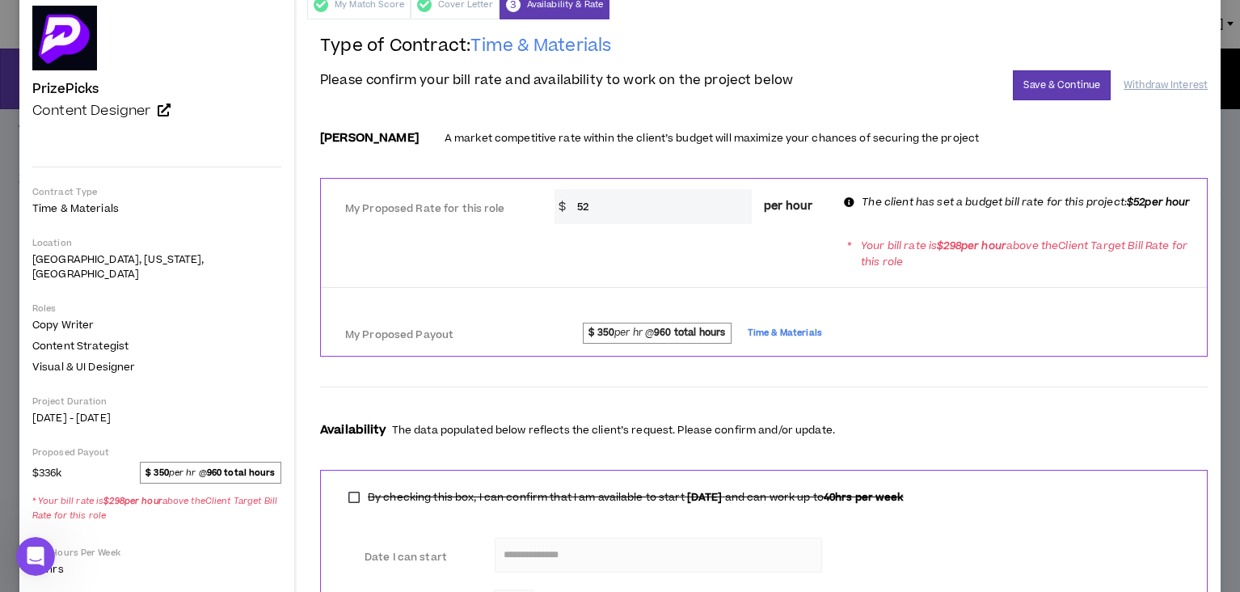
click at [679, 243] on div "* Your bill rate is $ 298 per hour above the Client Target Bill Rate for this r…" at bounding box center [764, 252] width 886 height 45
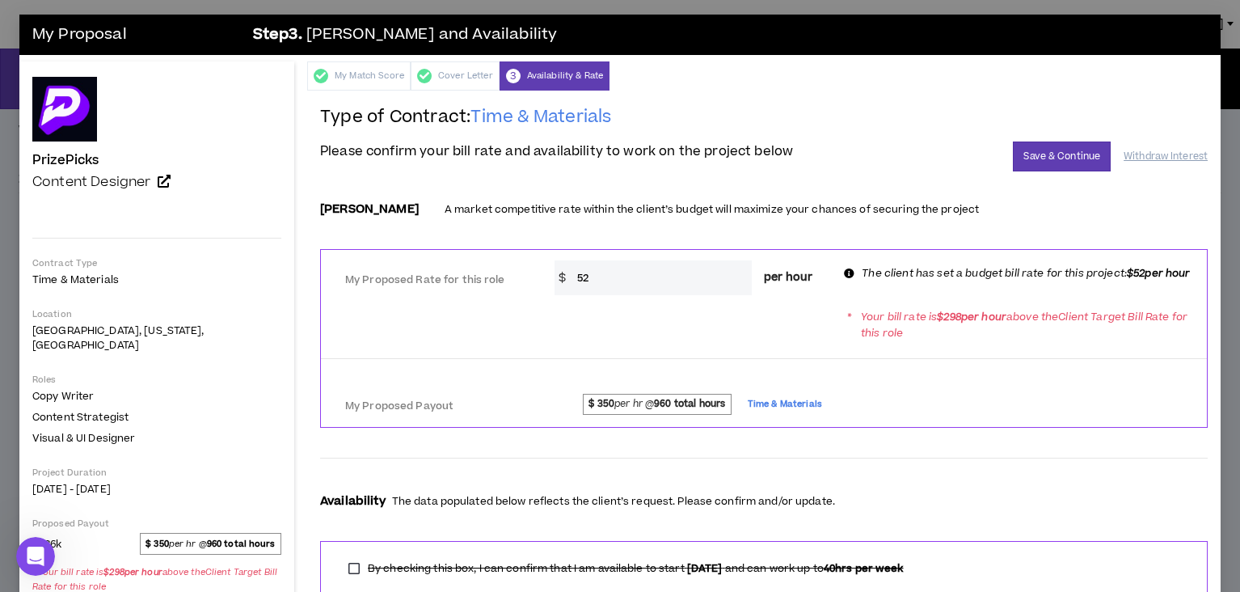
scroll to position [0, 0]
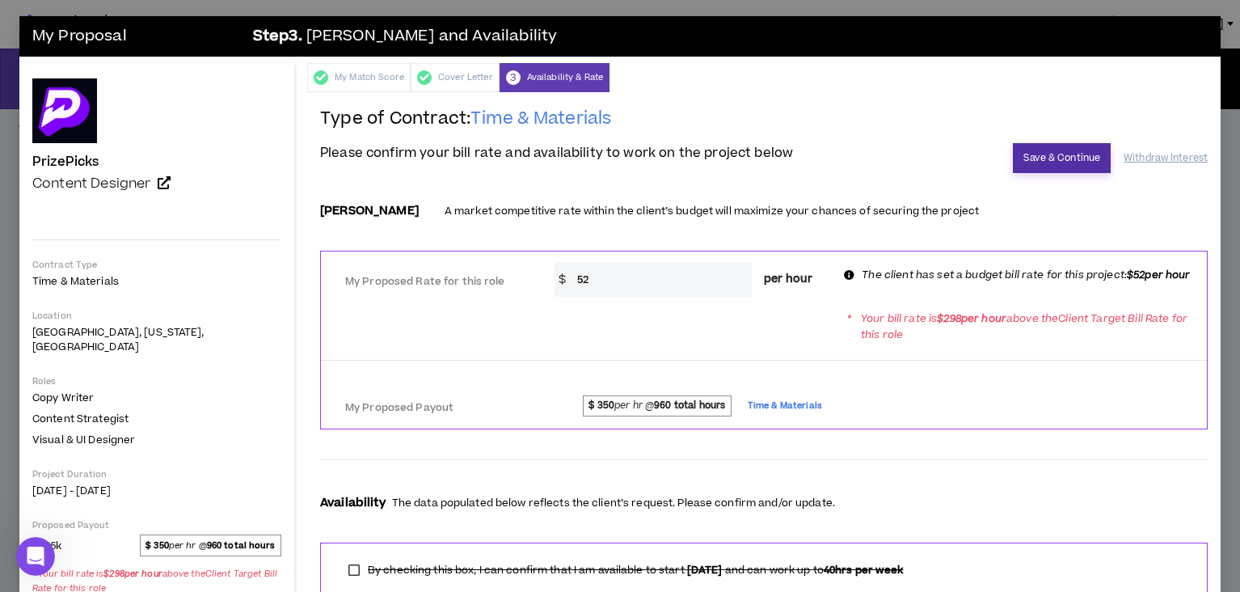
click at [1061, 151] on button "Save & Continue" at bounding box center [1062, 158] width 98 height 30
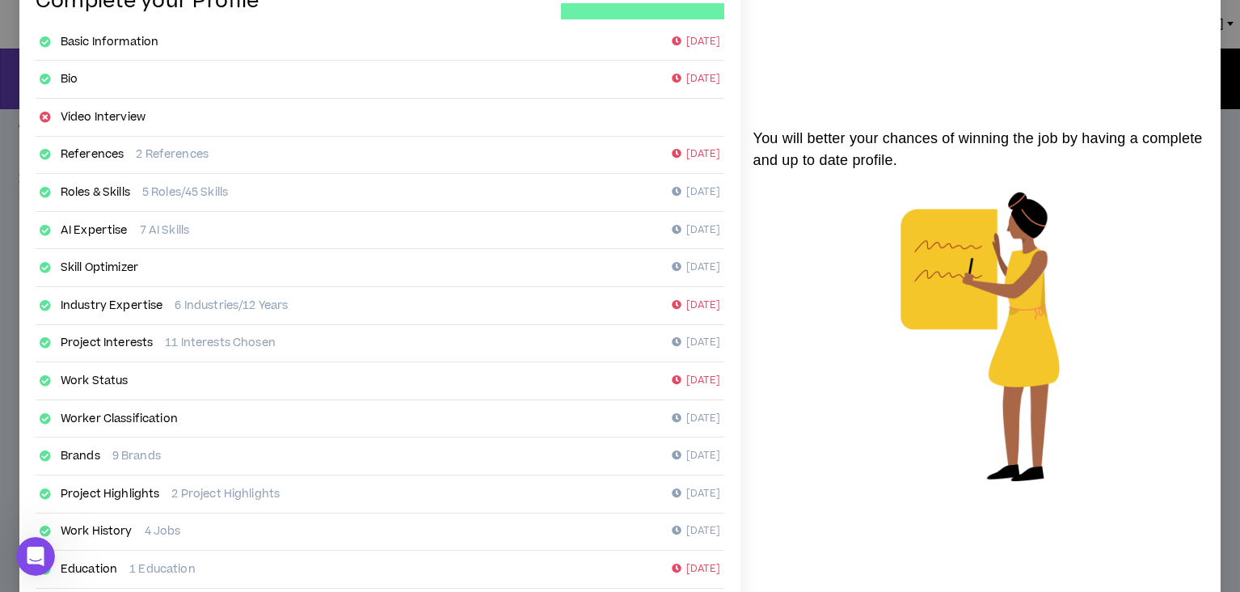
scroll to position [259, 0]
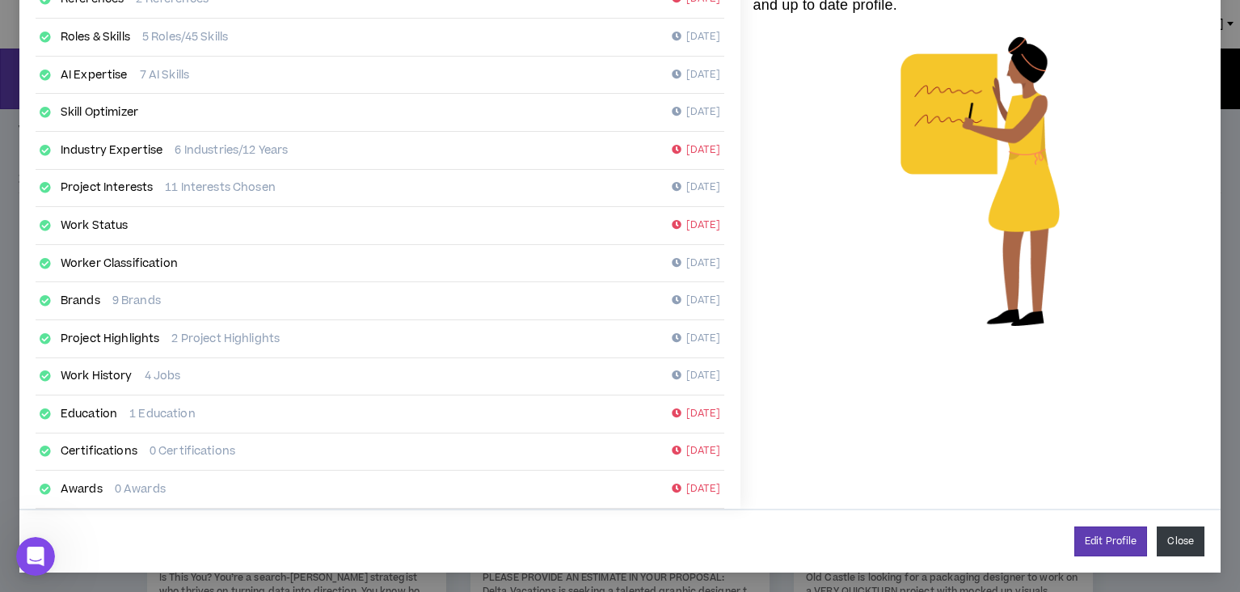
click at [1175, 544] on button "Close" at bounding box center [1181, 541] width 48 height 30
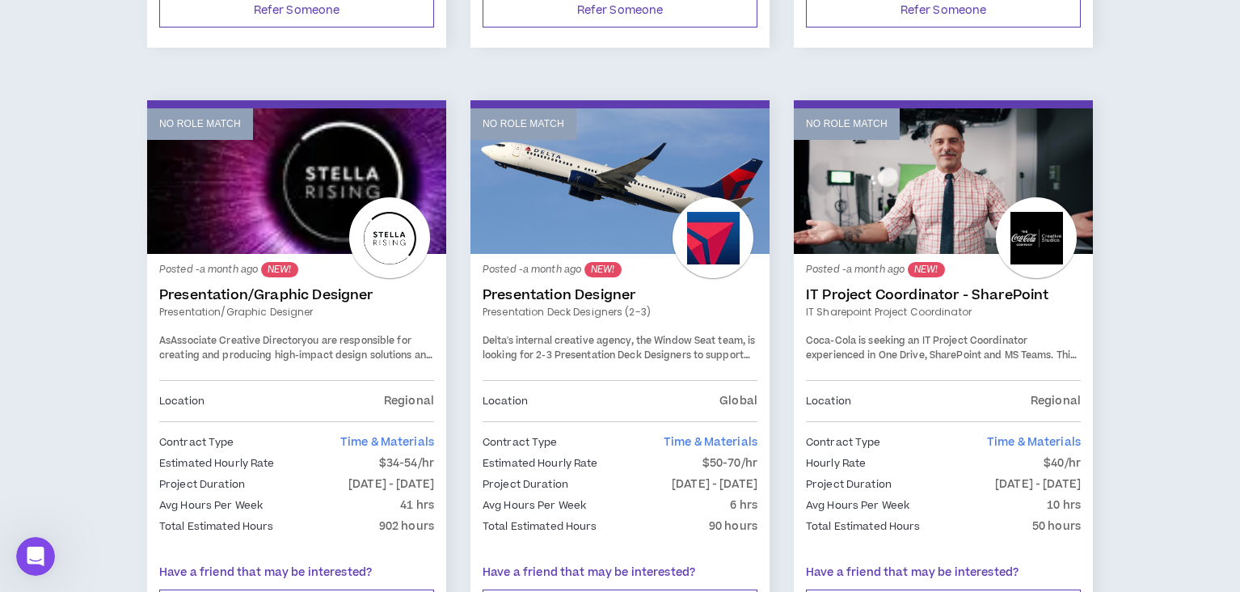
scroll to position [2638, 0]
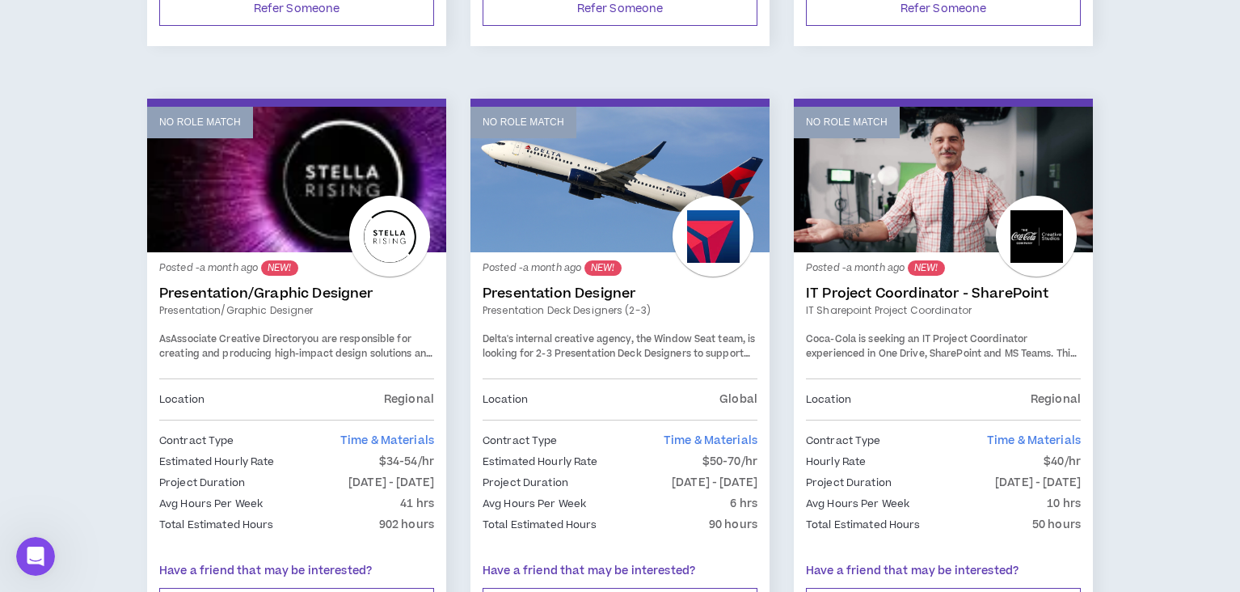
click at [560, 332] on span "Delta's internal creative agency, the Window Seat team, is looking for 2-3 Pres…" at bounding box center [619, 360] width 272 height 57
click at [665, 332] on span "Delta's internal creative agency, the Window Seat team, is looking for 2-3 Pres…" at bounding box center [619, 360] width 272 height 57
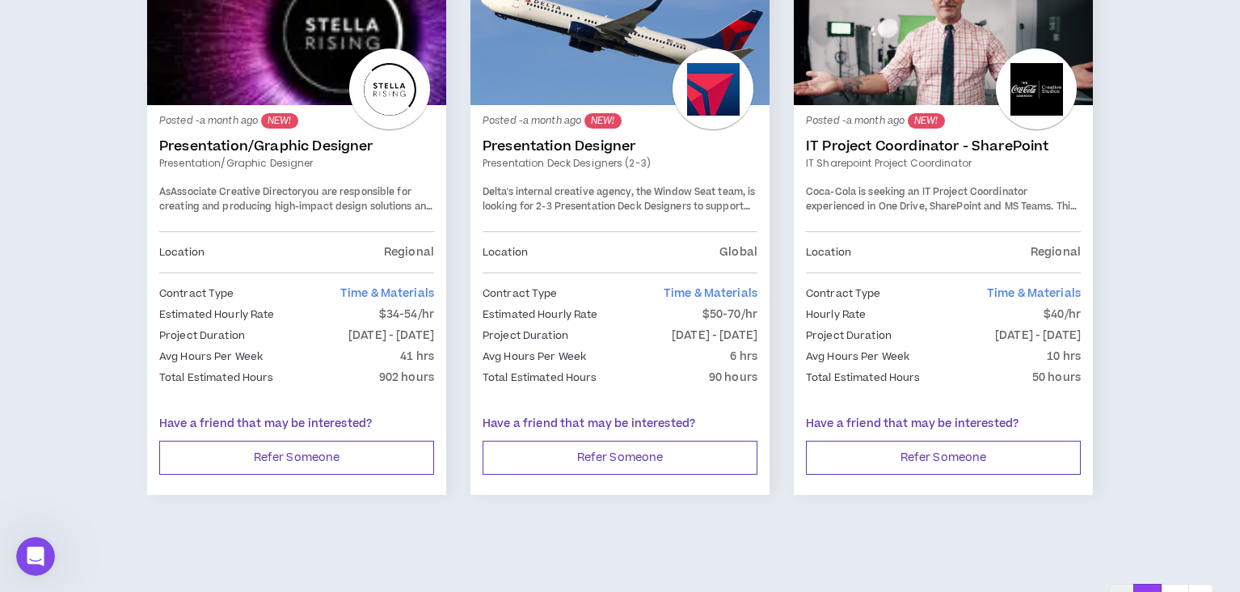
scroll to position [2798, 0]
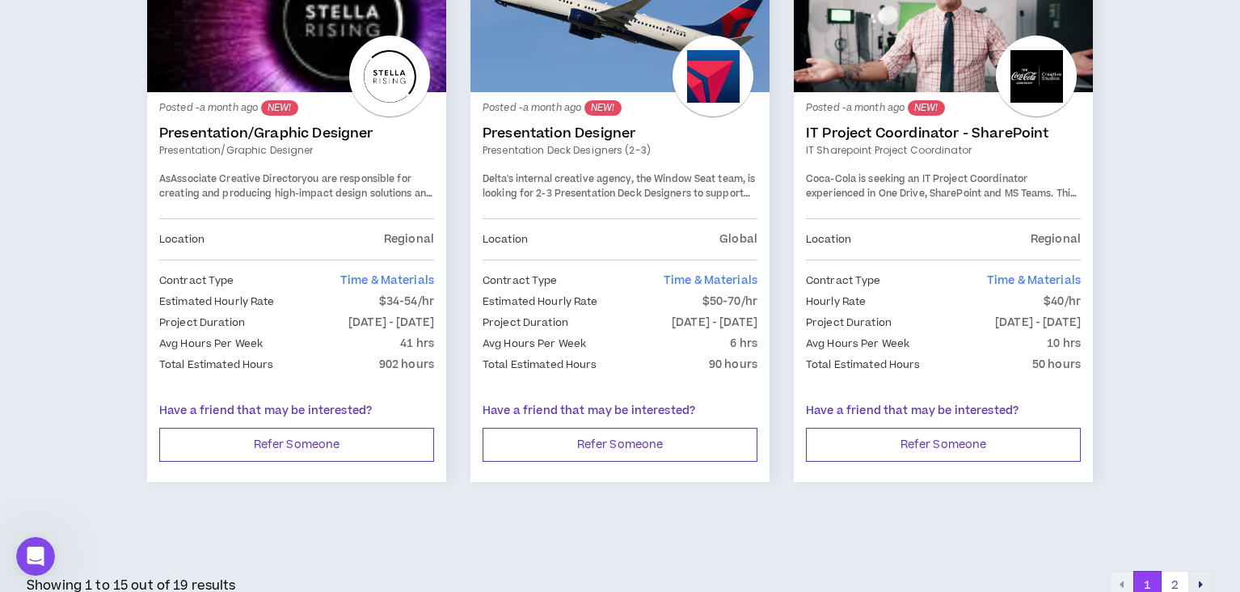
click at [1196, 571] on button "pagination" at bounding box center [1200, 585] width 25 height 29
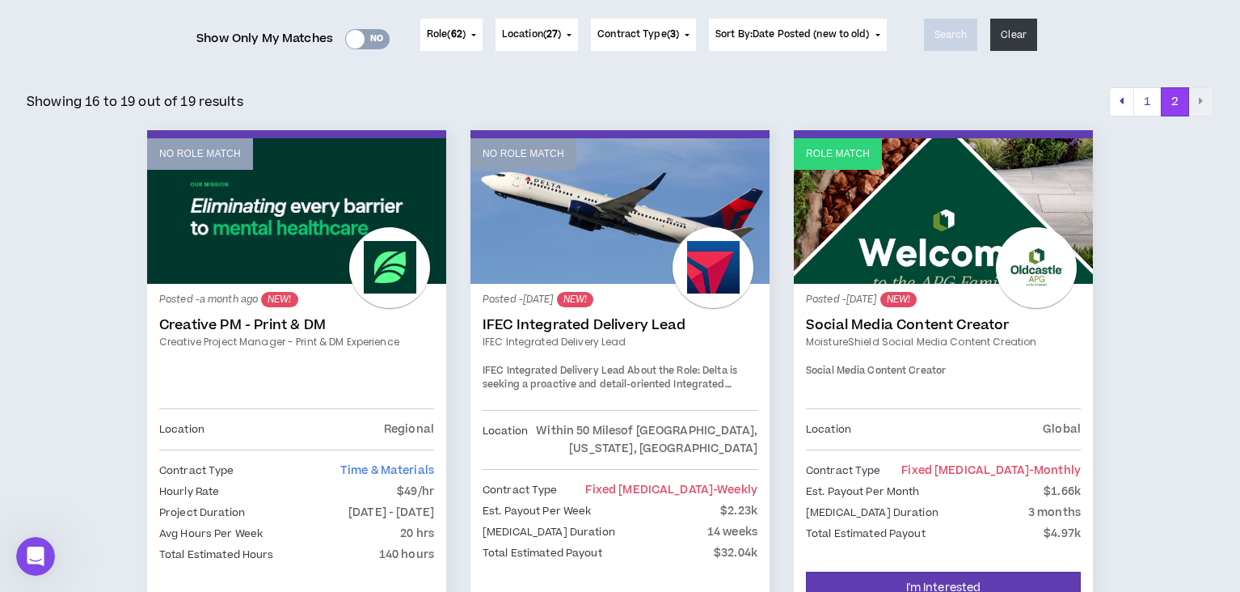
scroll to position [288, 0]
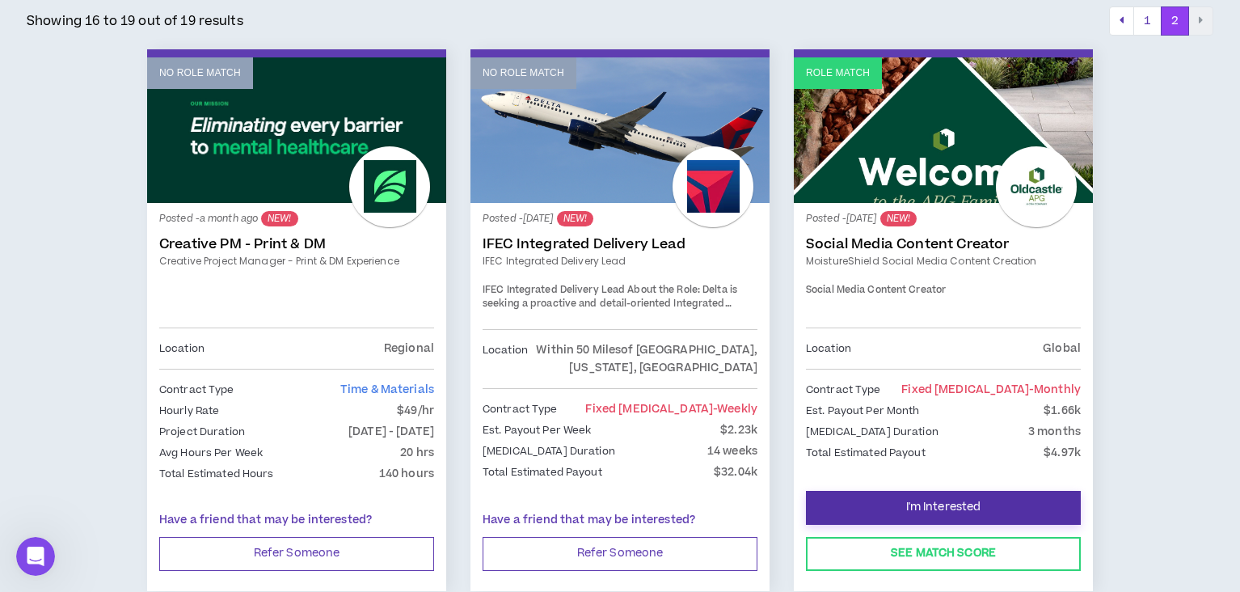
click at [974, 497] on button "I'm Interested" at bounding box center [943, 508] width 275 height 34
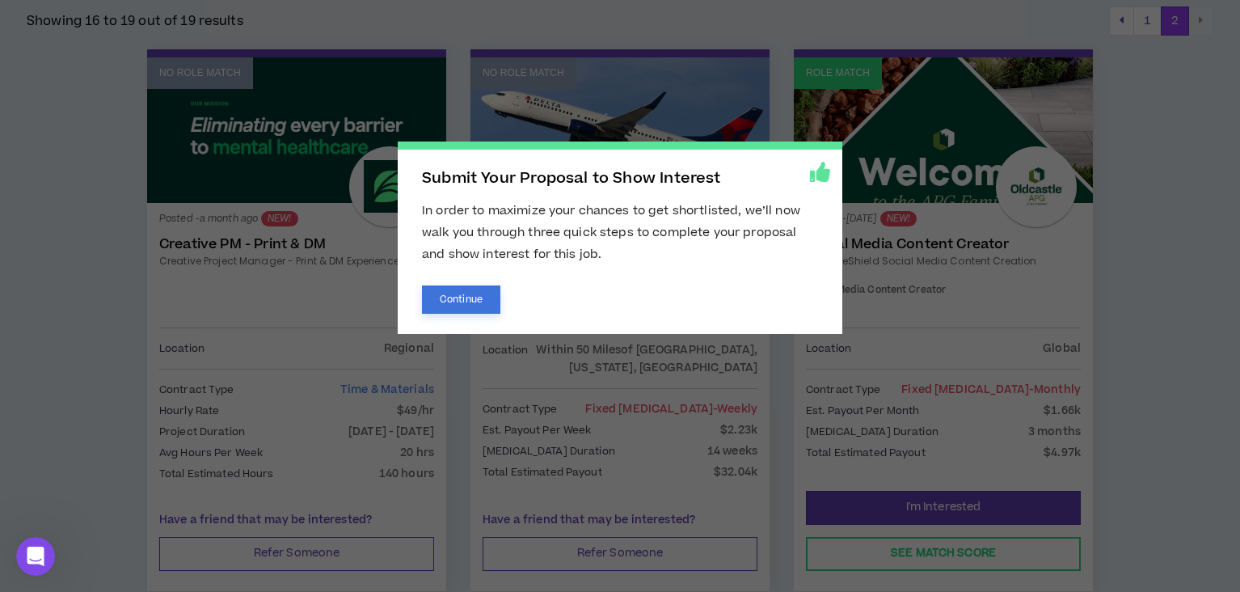
click at [475, 300] on button "Continue" at bounding box center [461, 299] width 78 height 28
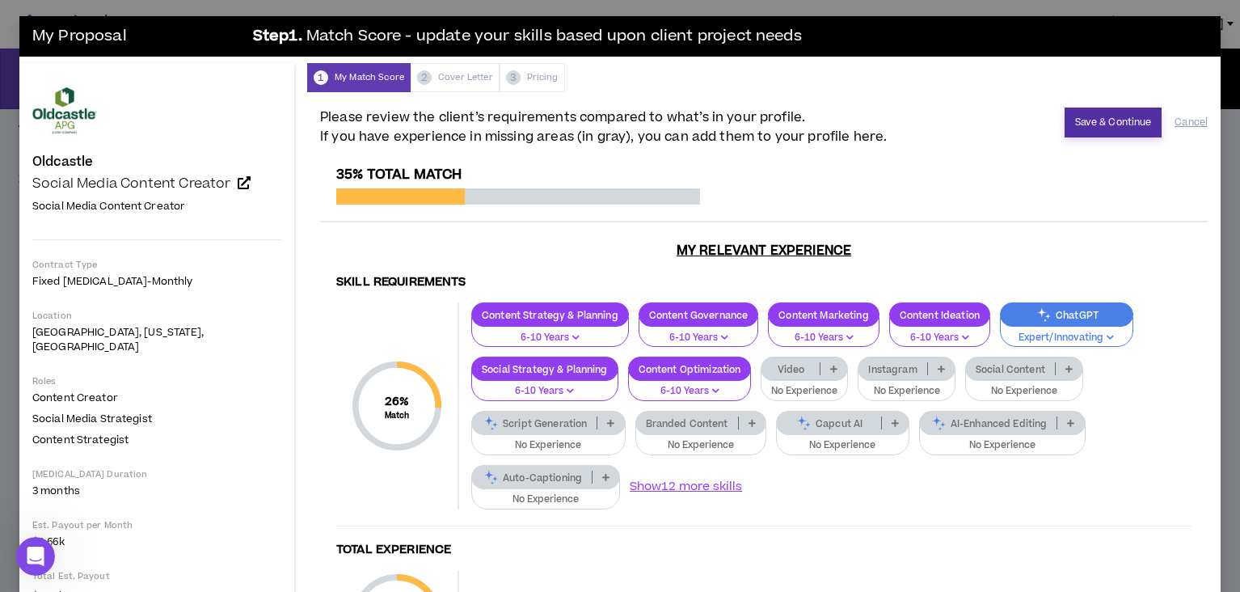
click at [1119, 131] on button "Save & Continue" at bounding box center [1114, 123] width 98 height 30
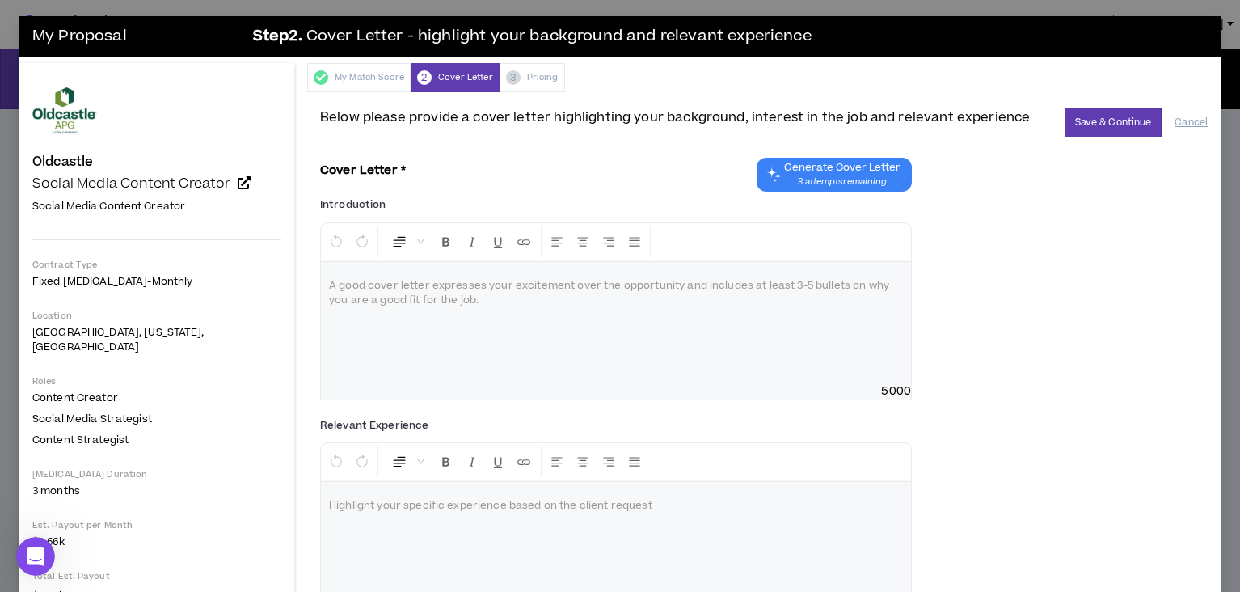
click at [834, 284] on p at bounding box center [616, 286] width 574 height 16
click at [854, 179] on span "3 attempts remaining" at bounding box center [842, 181] width 116 height 13
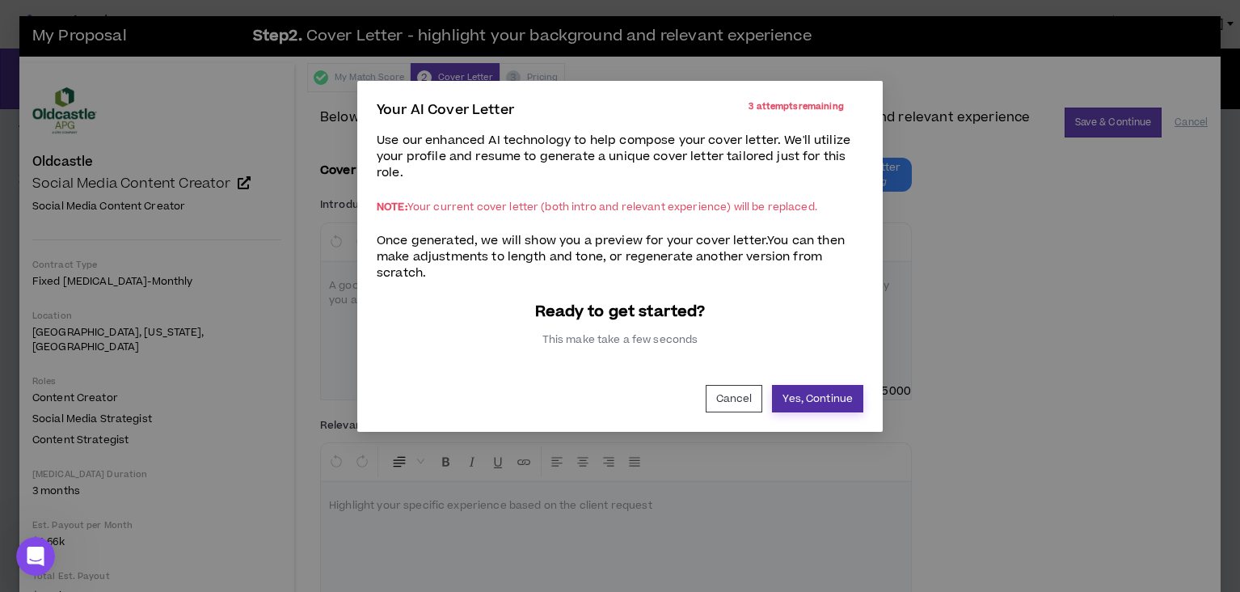
click at [835, 388] on button "Yes, Continue" at bounding box center [817, 398] width 91 height 27
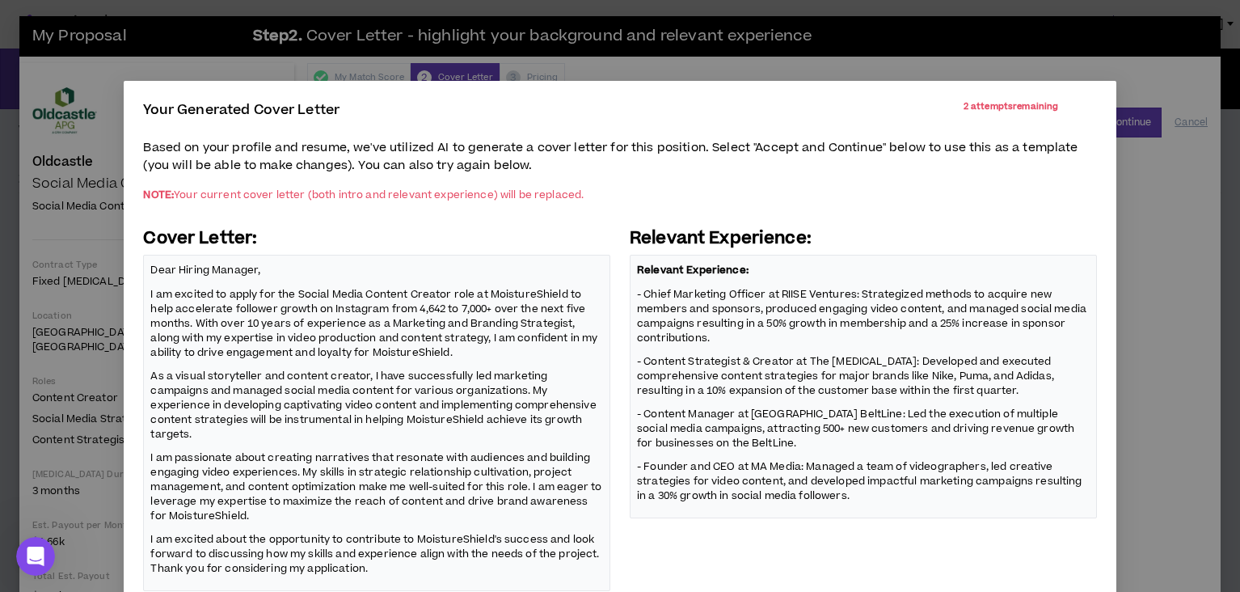
scroll to position [89, 0]
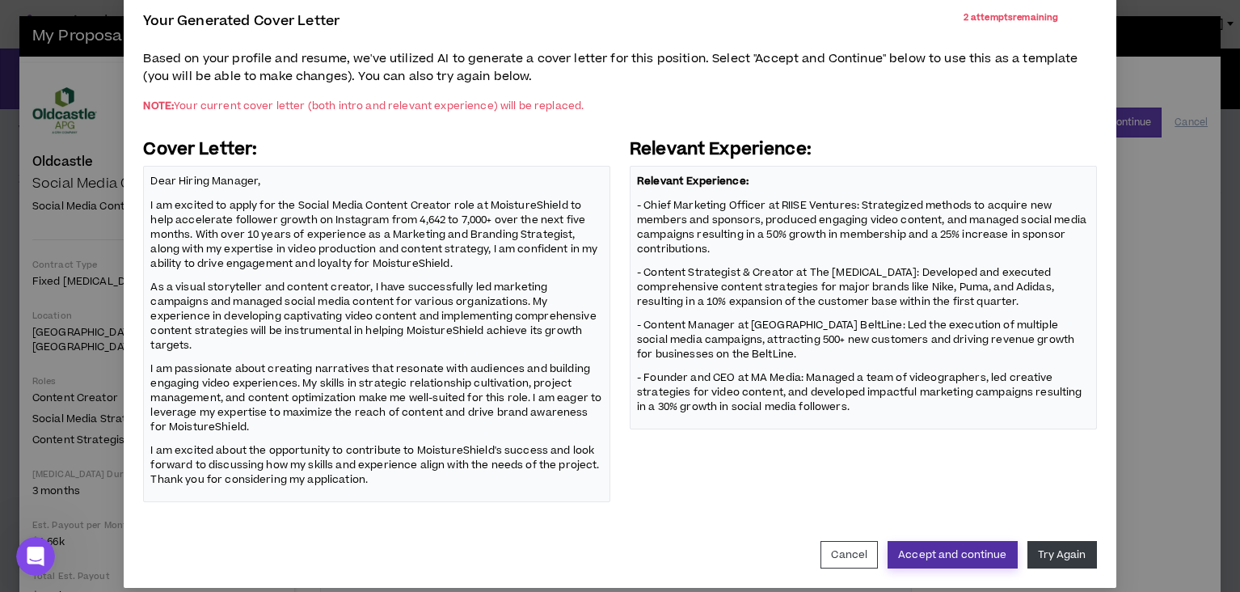
click at [967, 541] on button "Accept and continue" at bounding box center [952, 554] width 129 height 27
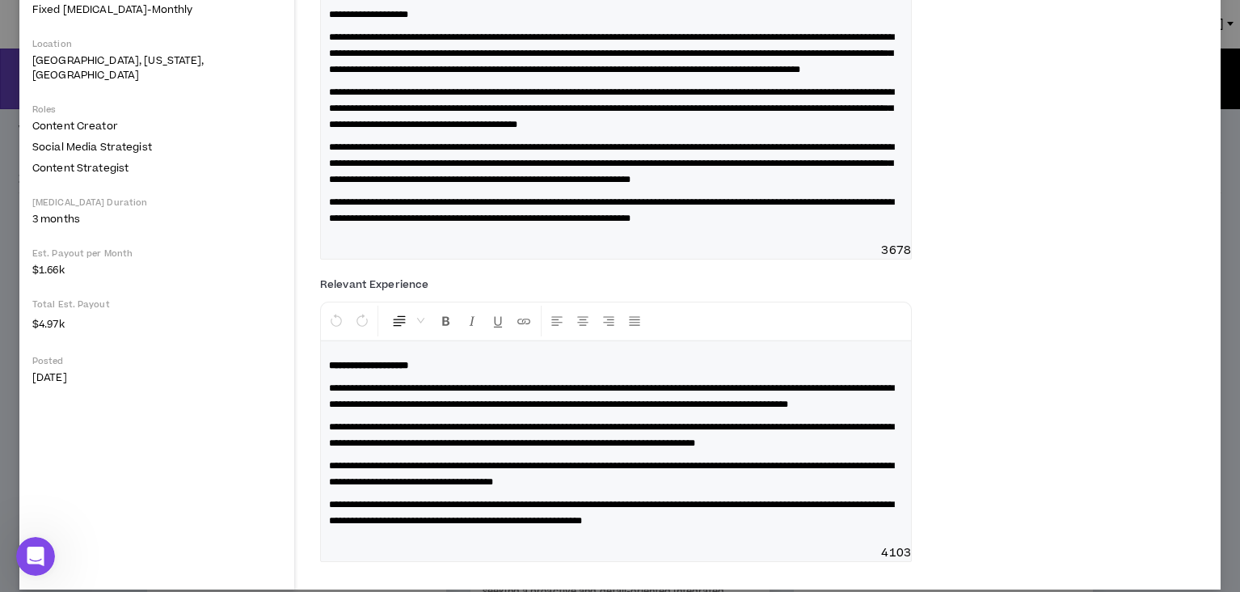
scroll to position [0, 0]
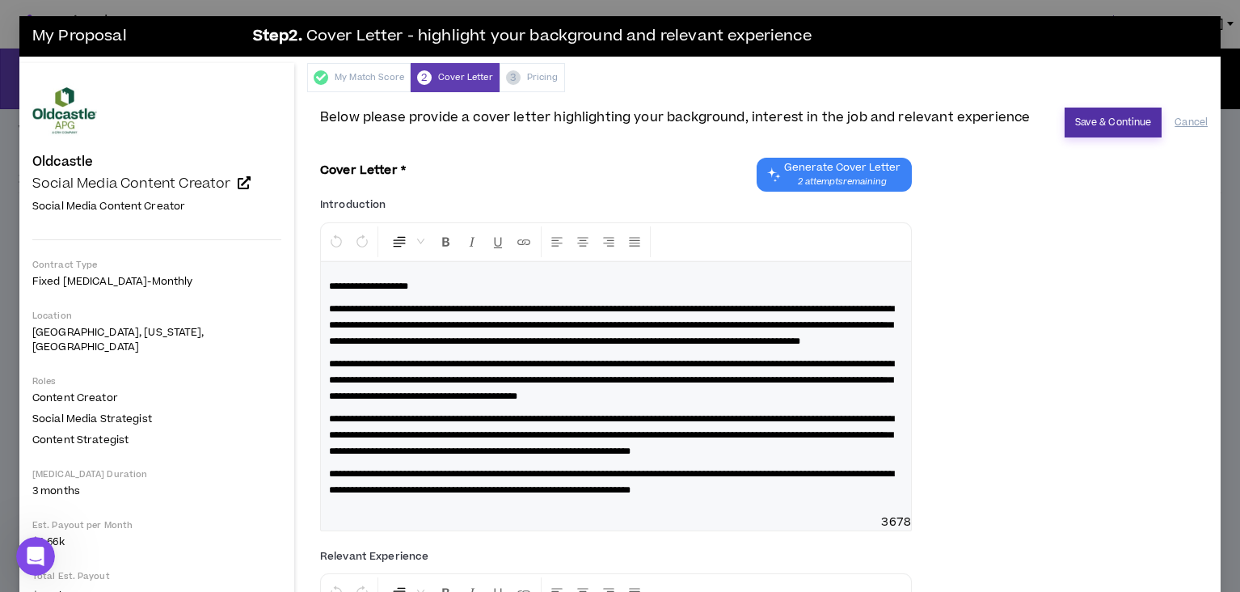
click at [1086, 115] on button "Save & Continue" at bounding box center [1114, 123] width 98 height 30
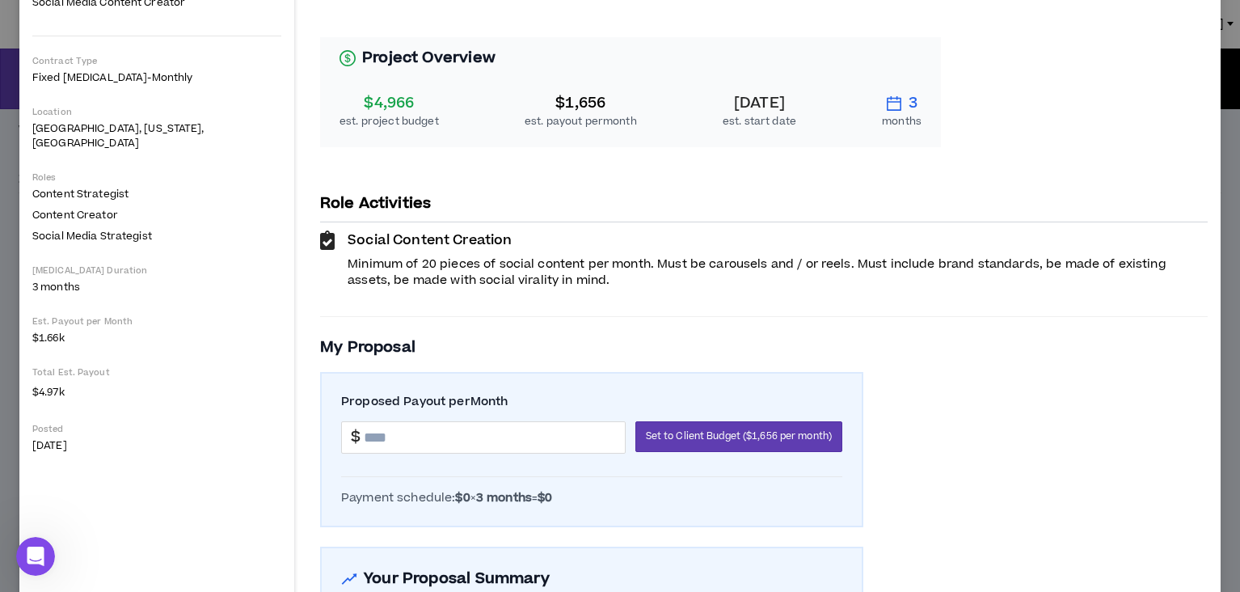
scroll to position [211, 0]
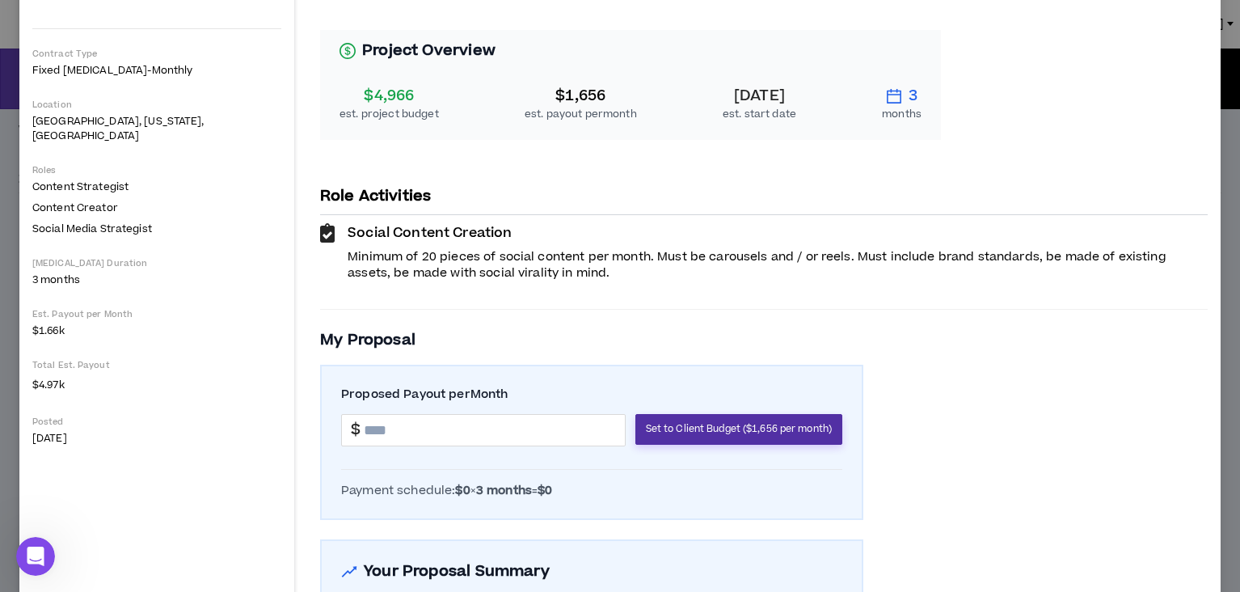
click at [711, 421] on span "Set to Client Budget ($1,656 per month)" at bounding box center [739, 428] width 186 height 15
type input "*******"
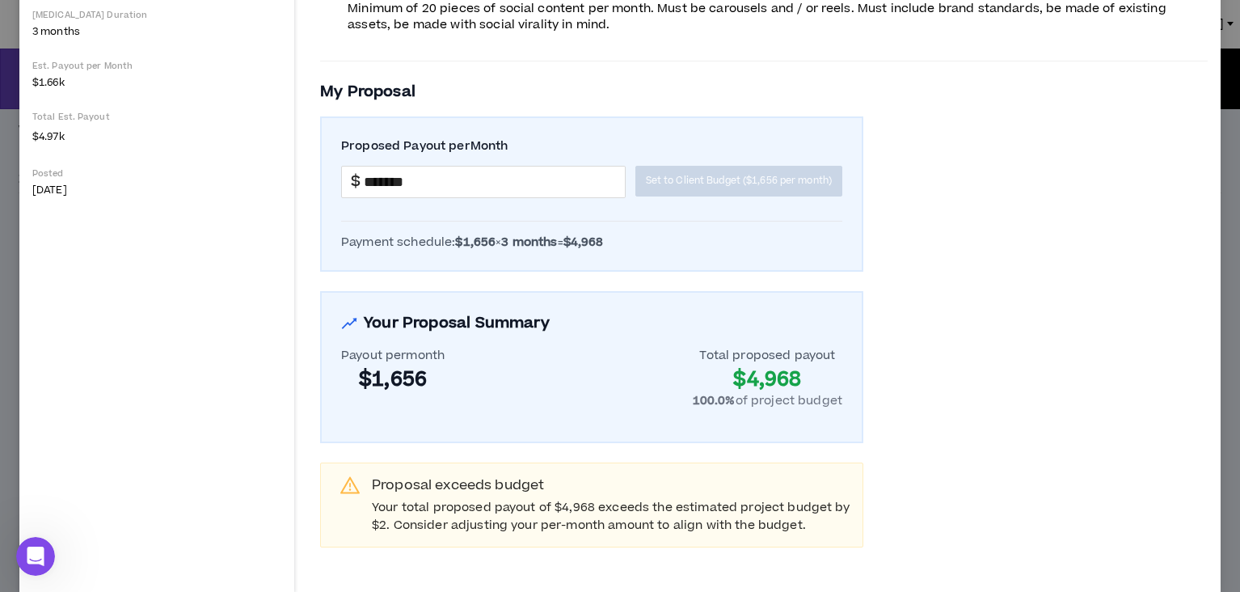
scroll to position [0, 0]
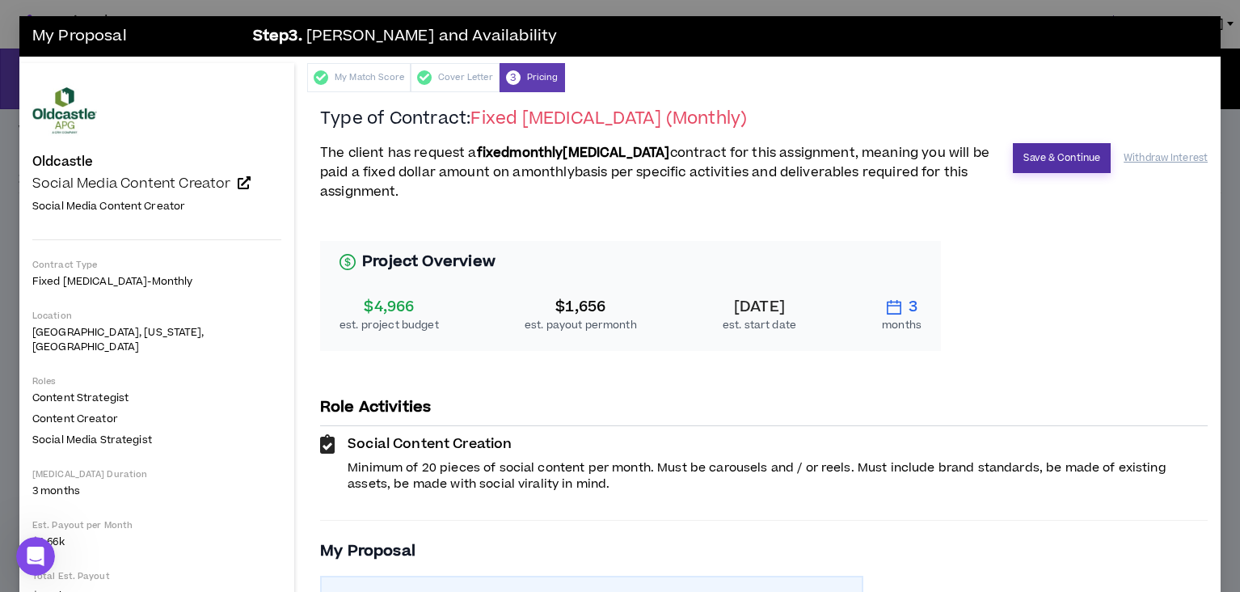
click at [1061, 158] on button "Save & Continue" at bounding box center [1062, 158] width 98 height 30
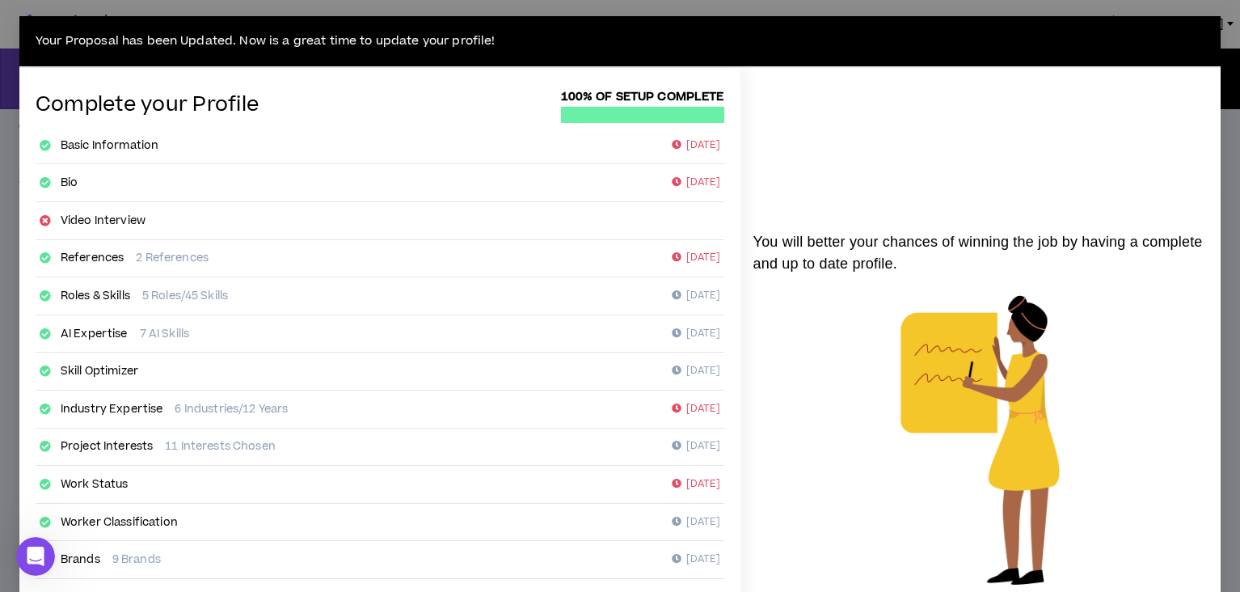
click at [686, 141] on p "[DATE]" at bounding box center [696, 145] width 49 height 16
click at [119, 144] on link "Basic Information" at bounding box center [110, 145] width 98 height 16
select select "*"
select select "US"
select select "*******"
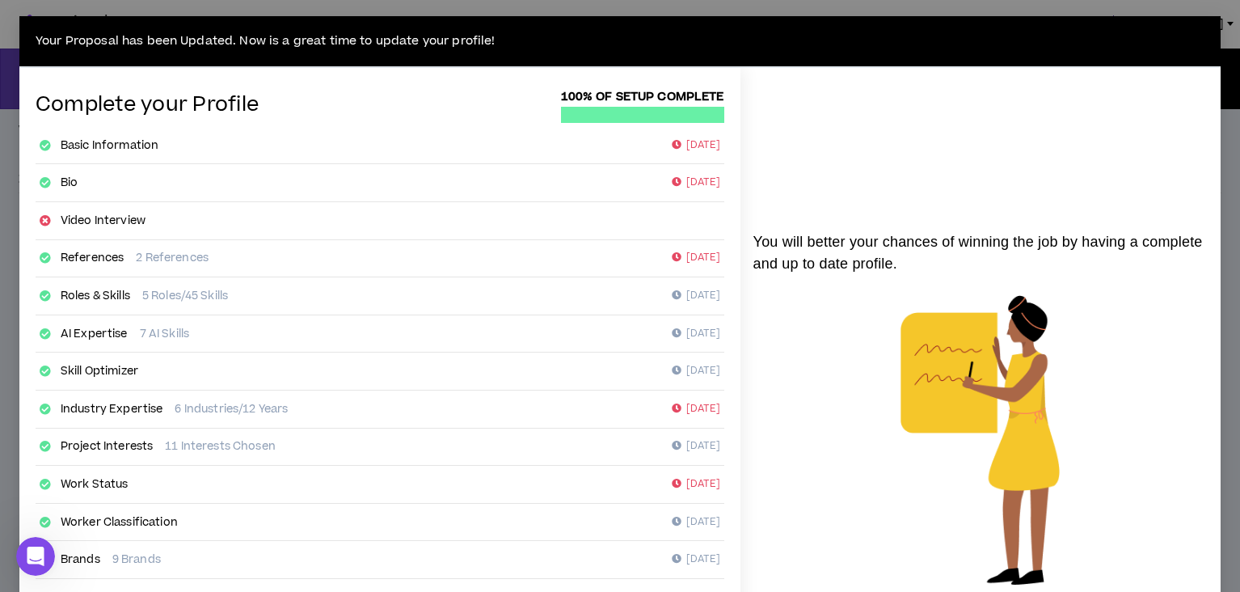
select select "*"
select select "**********"
select select "***"
select select "**********"
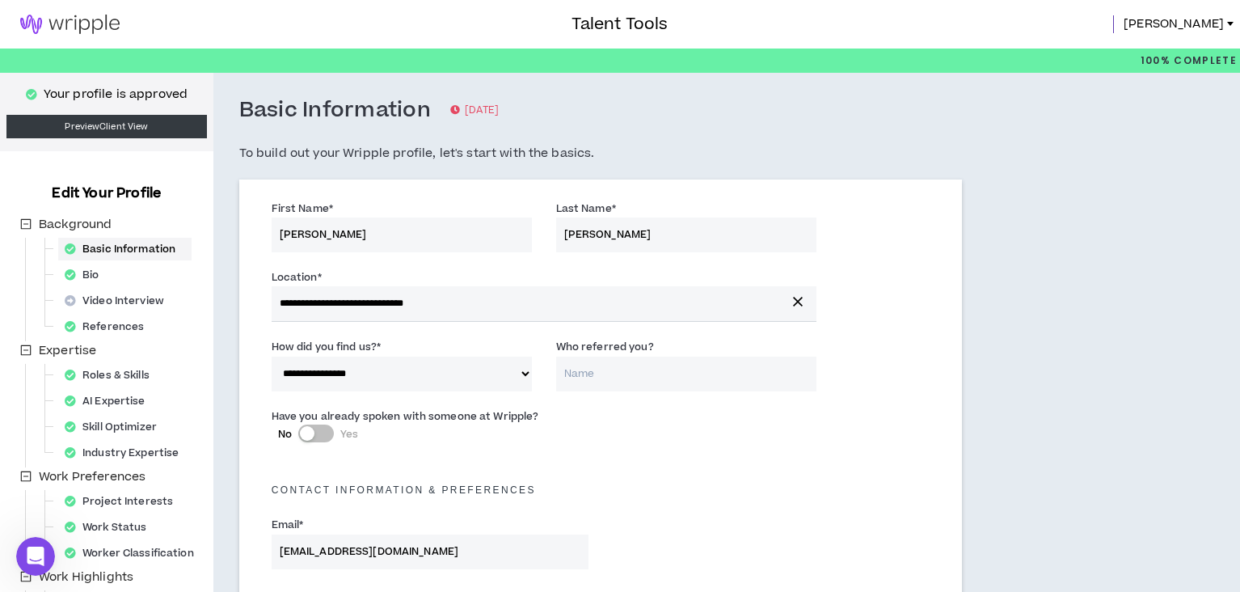
click at [66, 13] on link at bounding box center [70, 24] width 140 height 49
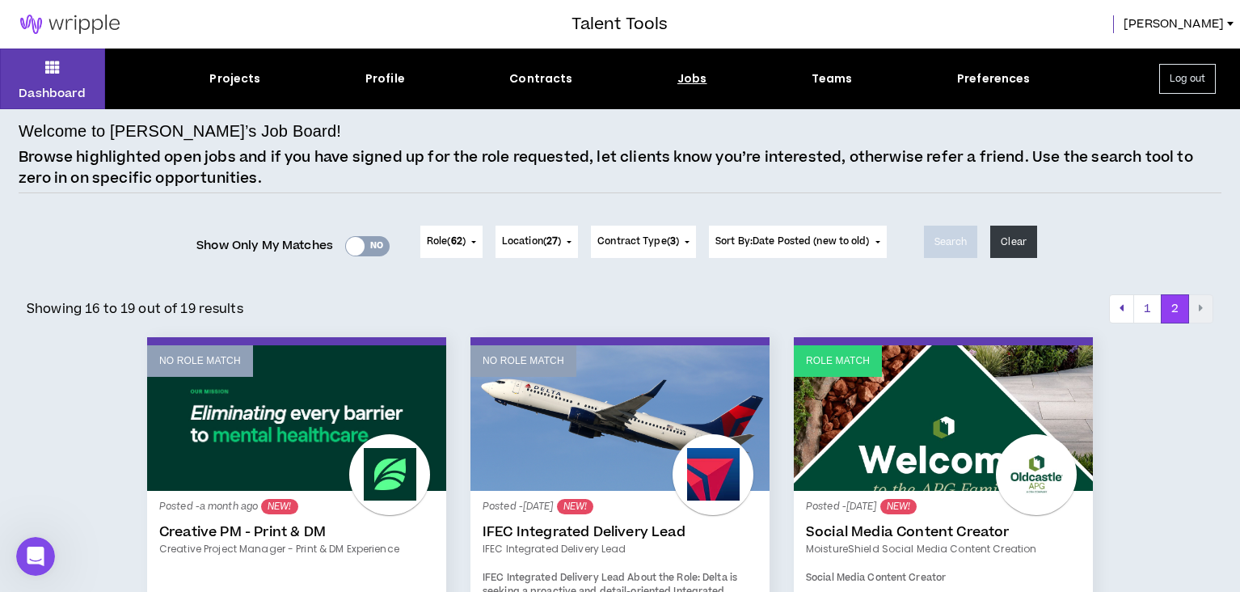
click at [687, 81] on div "Jobs" at bounding box center [692, 78] width 30 height 17
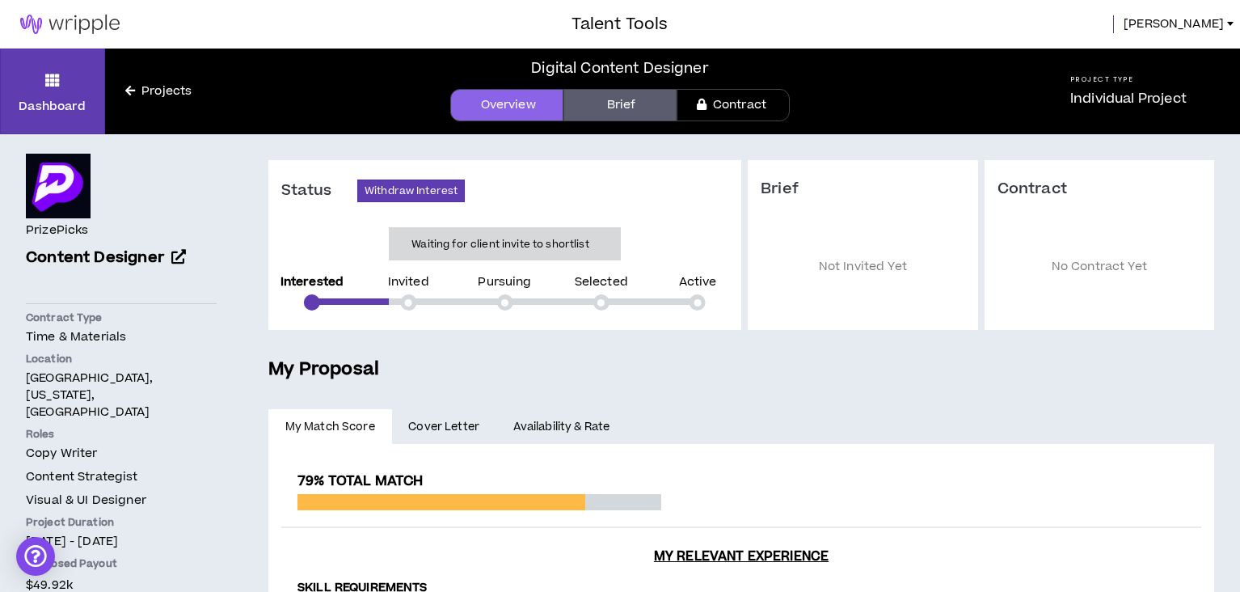
click at [146, 89] on link "Projects" at bounding box center [158, 91] width 107 height 18
